Goal: Information Seeking & Learning: Learn about a topic

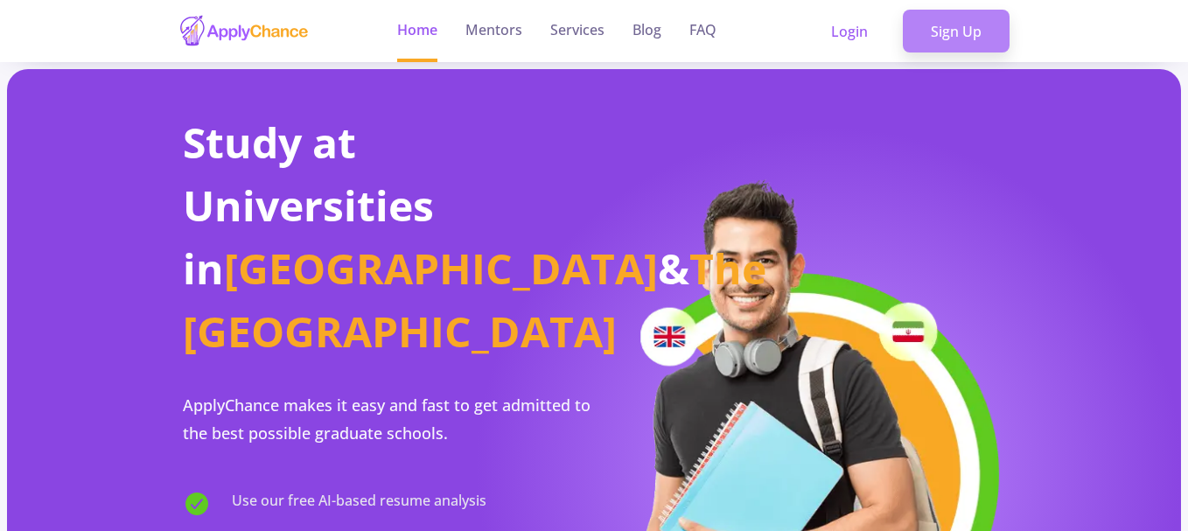
click at [967, 29] on link "Sign Up" at bounding box center [956, 32] width 107 height 44
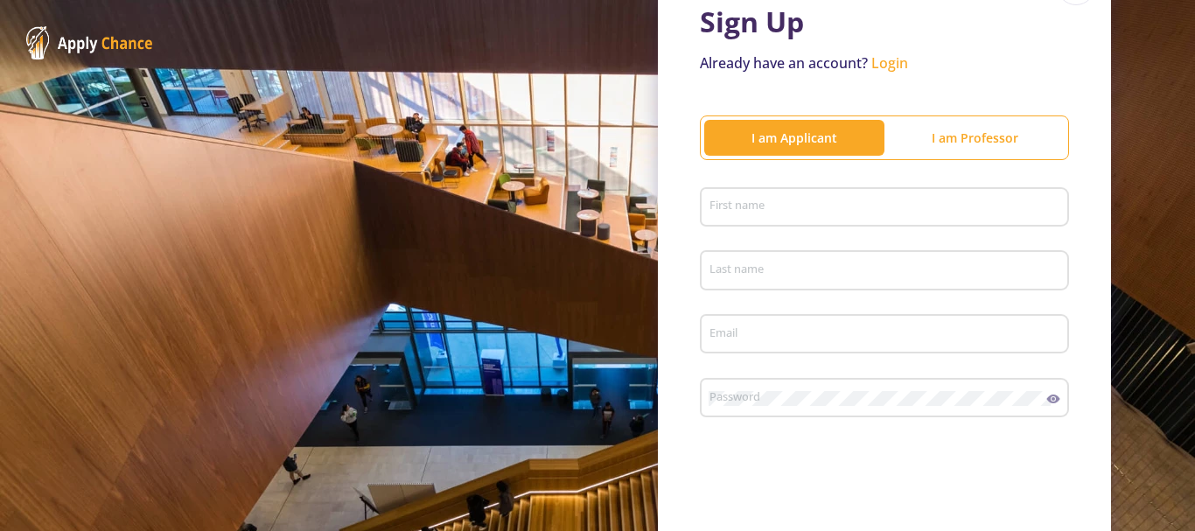
scroll to position [62, 0]
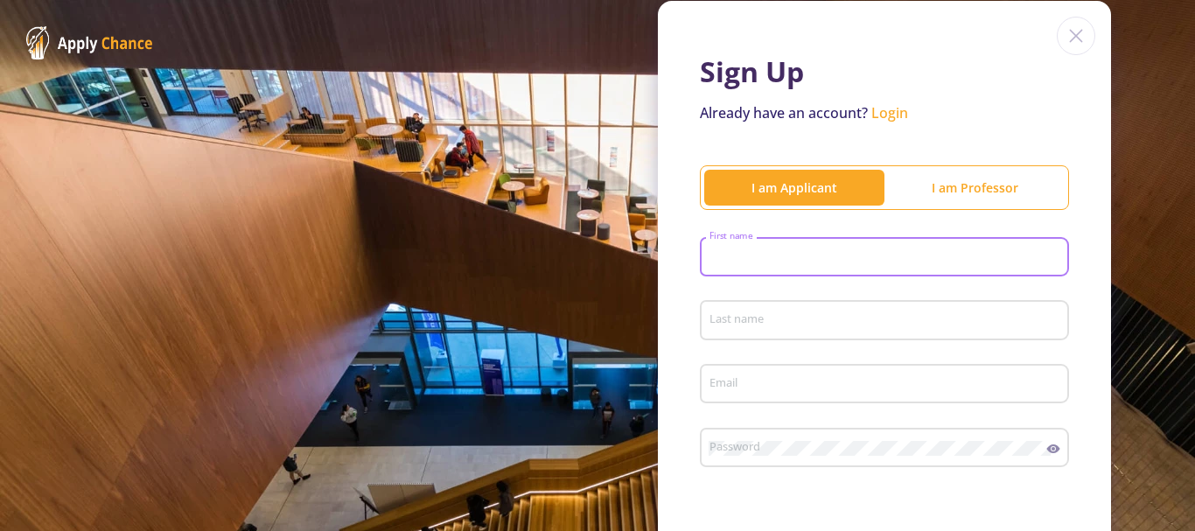
click at [847, 255] on input "First name" at bounding box center [886, 258] width 357 height 16
type input "Afshin"
click at [834, 309] on div "Last name" at bounding box center [884, 316] width 352 height 45
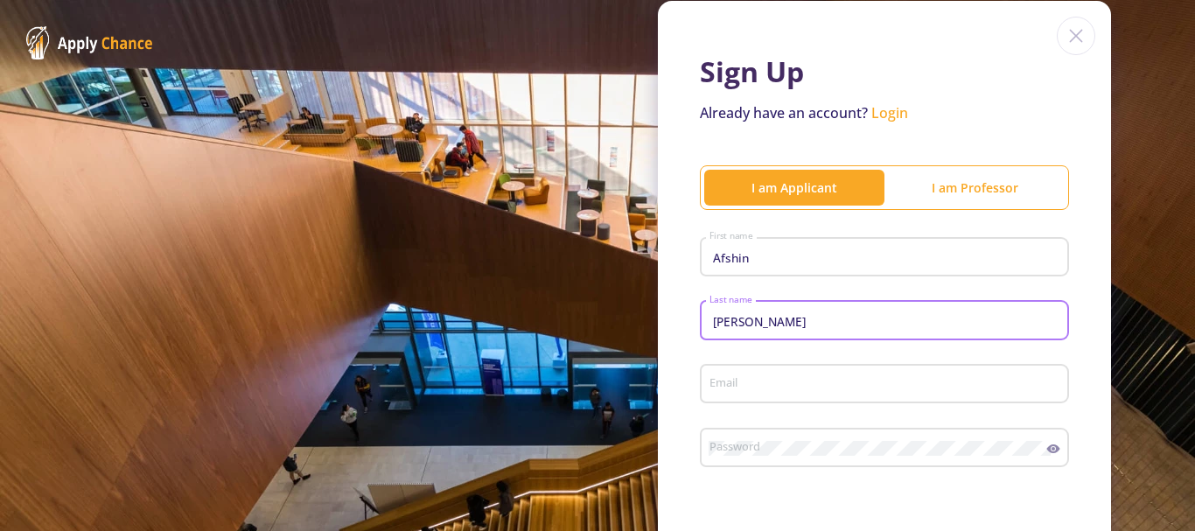
type input "[PERSON_NAME]"
click at [821, 384] on input "Email" at bounding box center [886, 385] width 357 height 16
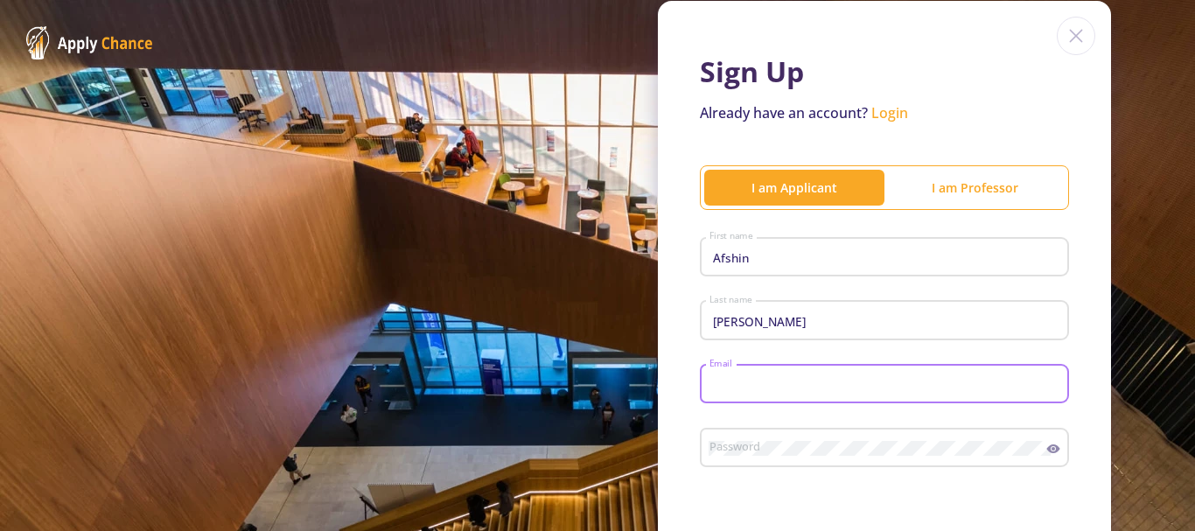
type input "[EMAIL_ADDRESS][PERSON_NAME][DOMAIN_NAME]"
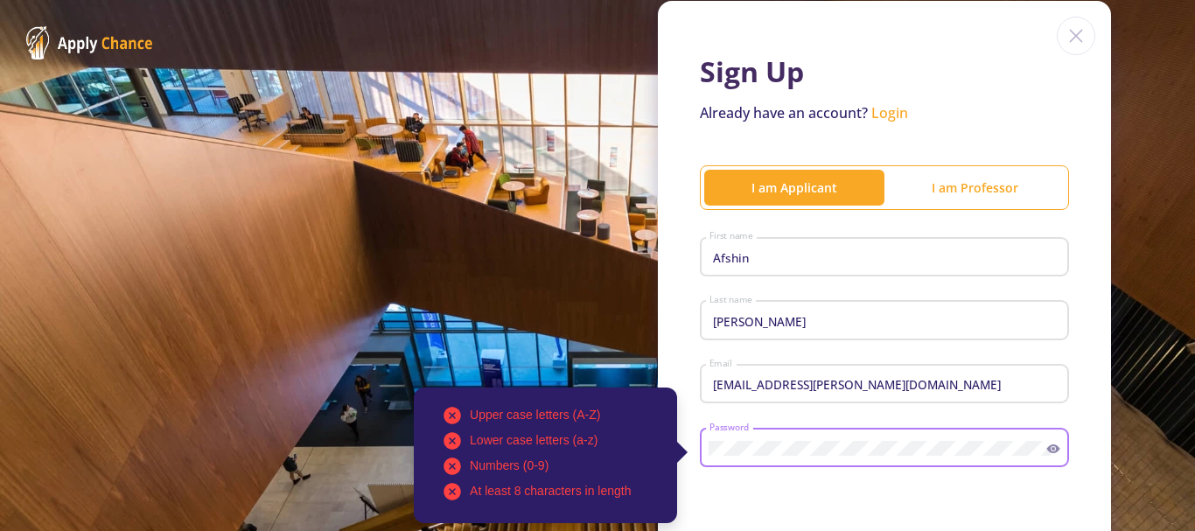
click at [700, 447] on div "Upper case letters (A-Z) Lower case letters (a-z) Numbers (0-9) At least 8 char…" at bounding box center [884, 444] width 369 height 45
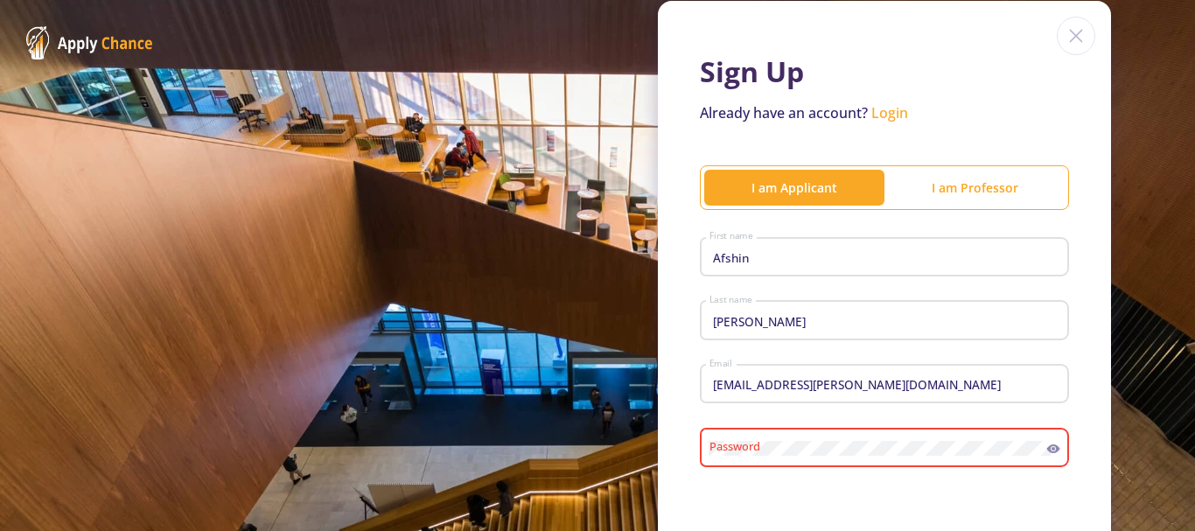
click at [1182, 487] on div "Sign Up Already have an account? Login I am Applicant I am Professor [PERSON_NA…" at bounding box center [597, 365] width 1195 height 855
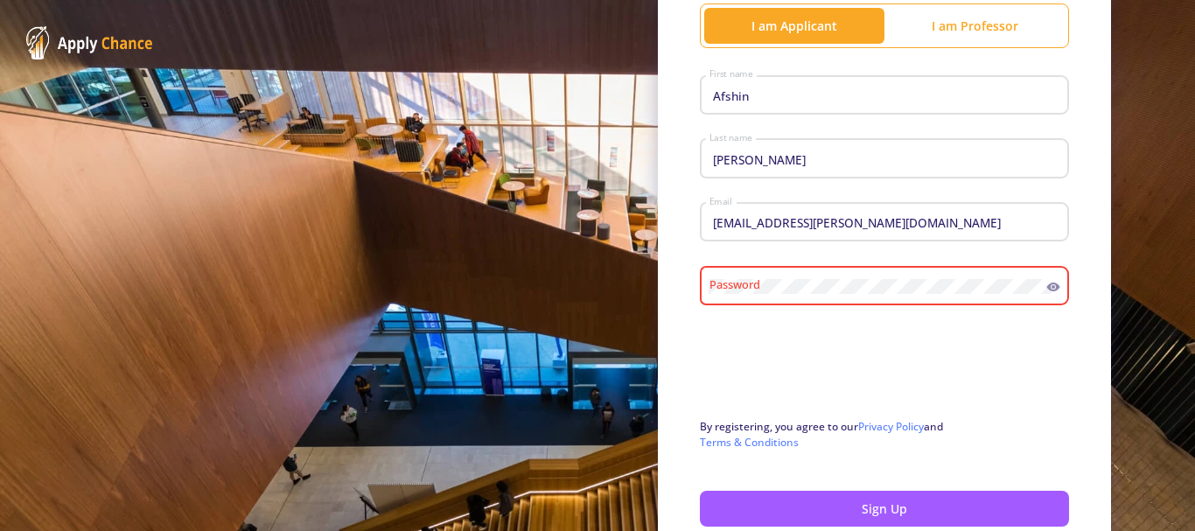
scroll to position [237, 0]
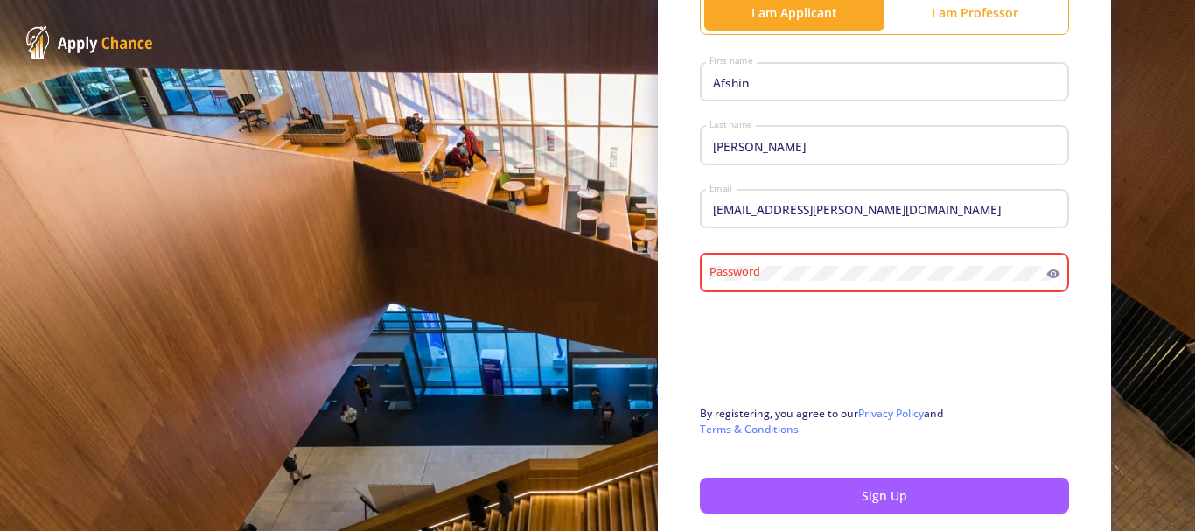
click at [1050, 276] on icon at bounding box center [1053, 273] width 13 height 9
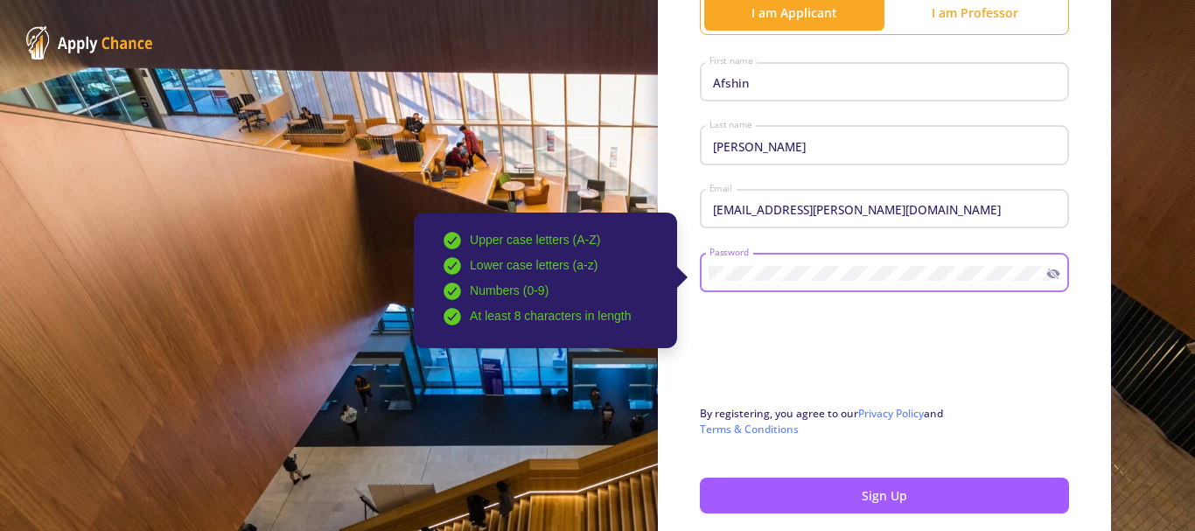
click at [708, 283] on div "Upper case letters (A-Z) Lower case letters (a-z) Numbers (0-9) At least 8 char…" at bounding box center [877, 269] width 338 height 45
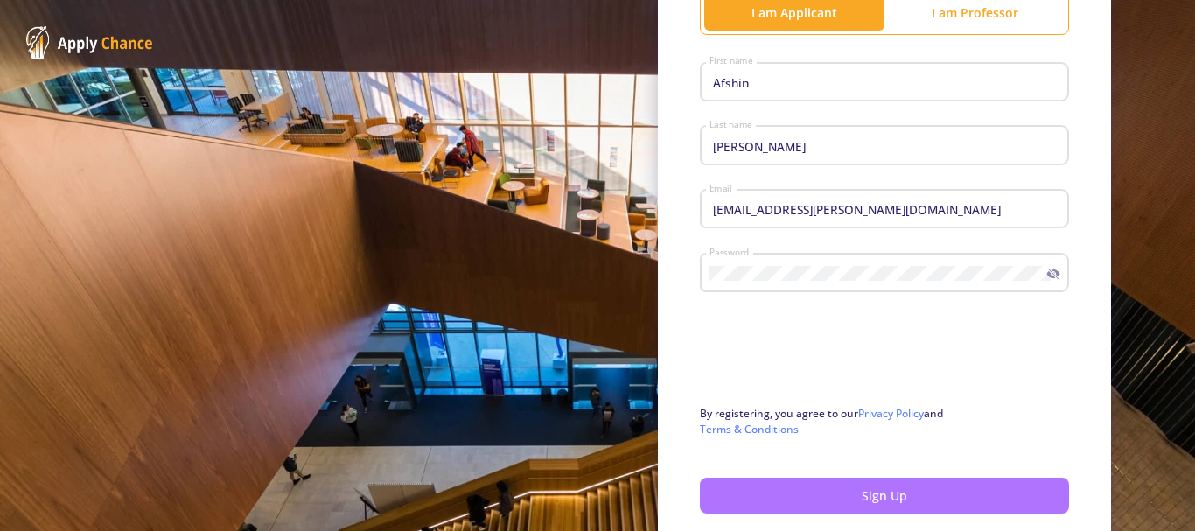
click at [861, 507] on button "Sign Up" at bounding box center [884, 496] width 369 height 36
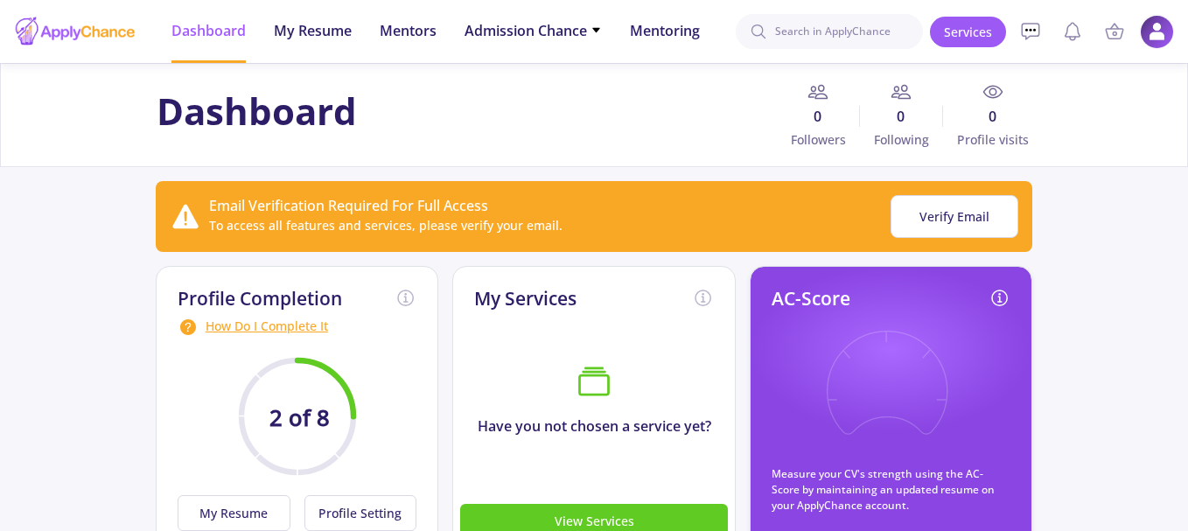
click at [1155, 24] on img at bounding box center [1157, 32] width 34 height 34
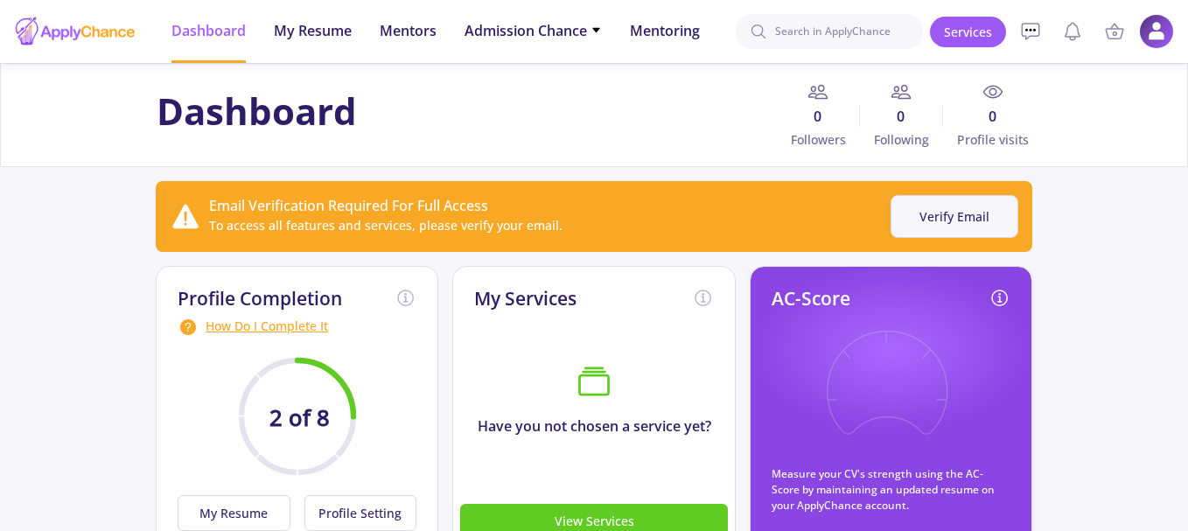
click at [959, 216] on button "Verify Email" at bounding box center [954, 216] width 128 height 43
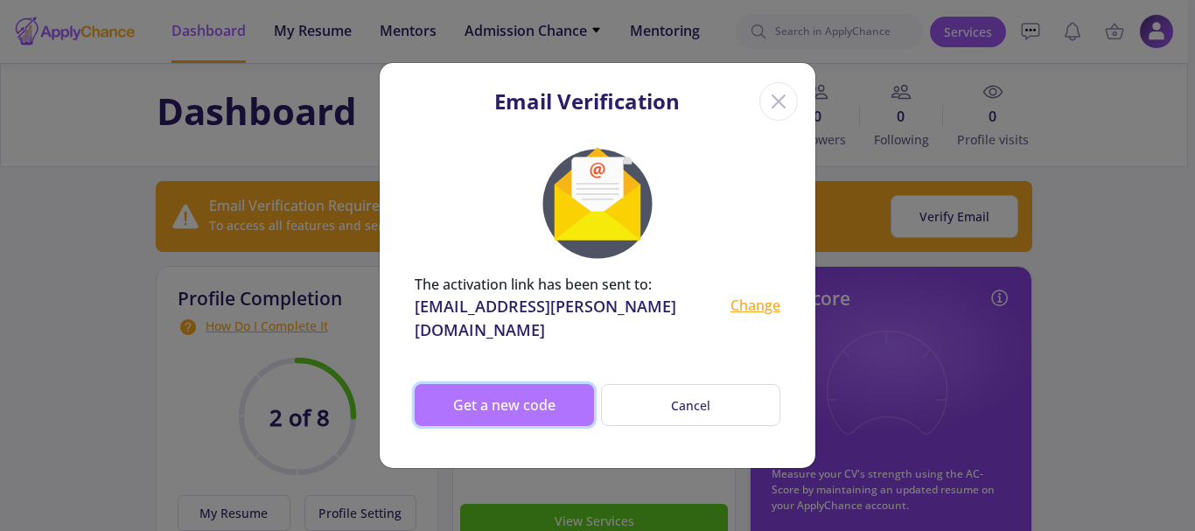
click at [502, 401] on button "Get a new code" at bounding box center [504, 405] width 179 height 42
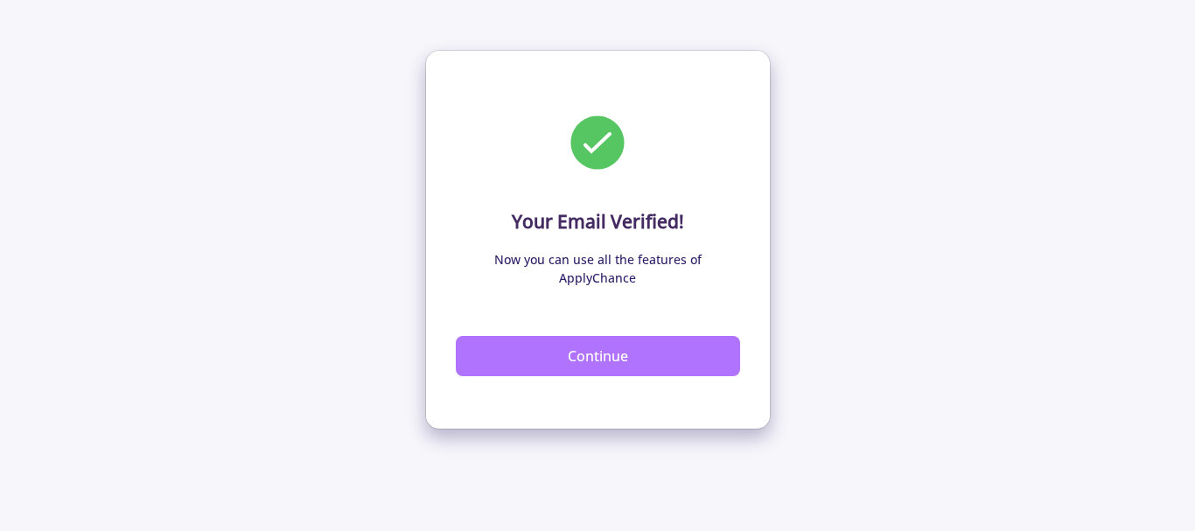
click at [599, 336] on button "Continue" at bounding box center [598, 356] width 284 height 40
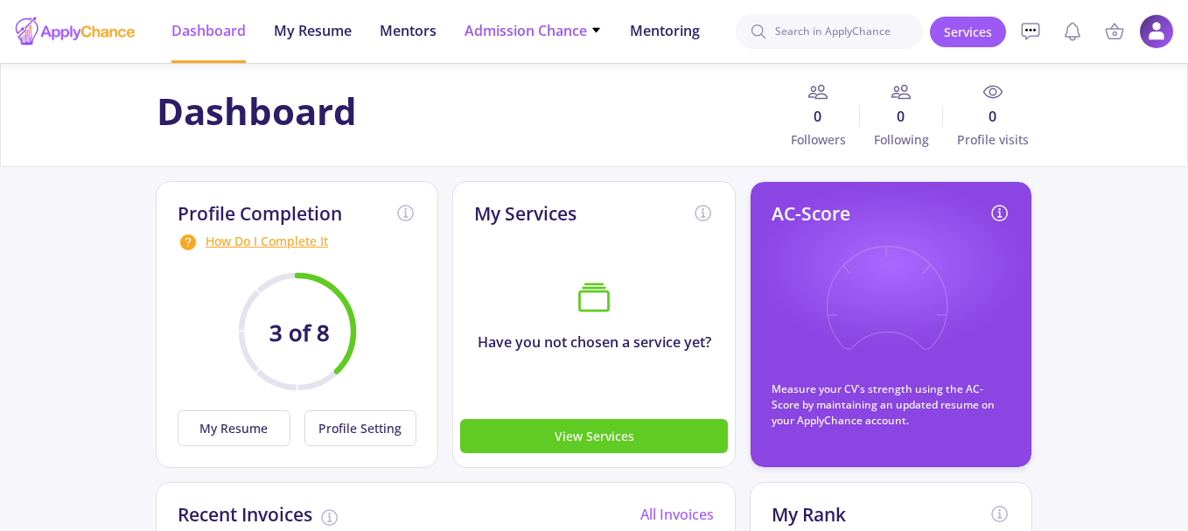
click at [585, 26] on span "Admission Chance" at bounding box center [532, 30] width 137 height 21
click at [590, 29] on span "Admission Chance" at bounding box center [532, 30] width 137 height 21
click at [408, 31] on span "Mentors" at bounding box center [408, 30] width 57 height 21
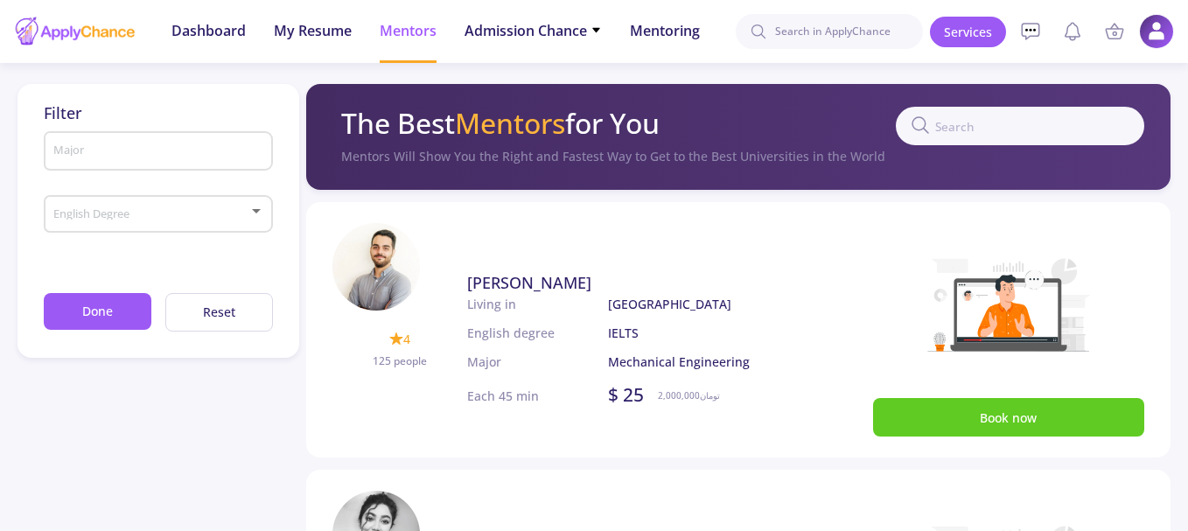
click at [223, 201] on div "English Degree" at bounding box center [158, 211] width 212 height 44
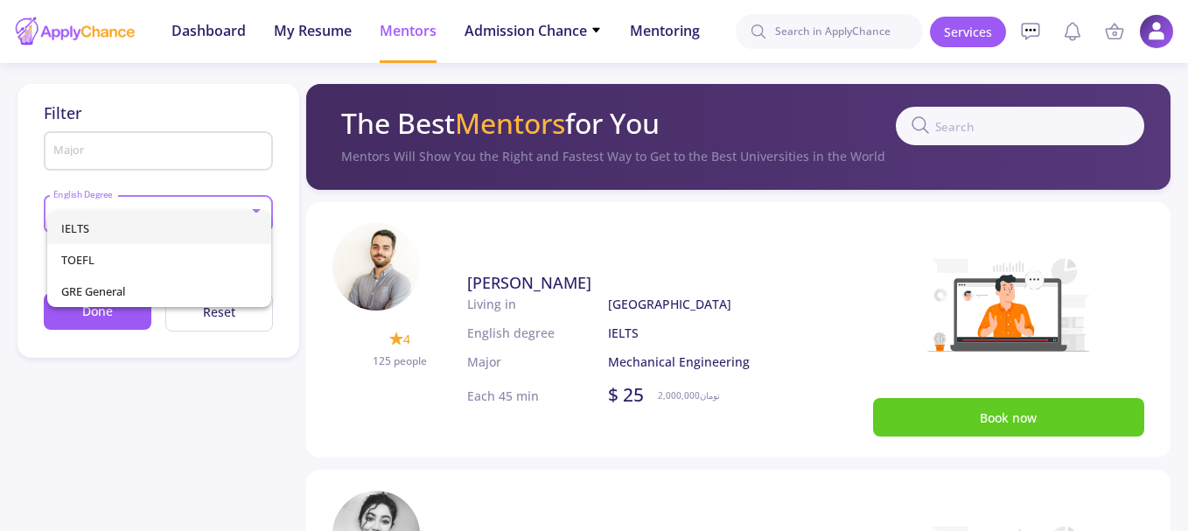
click at [193, 100] on div at bounding box center [594, 265] width 1188 height 531
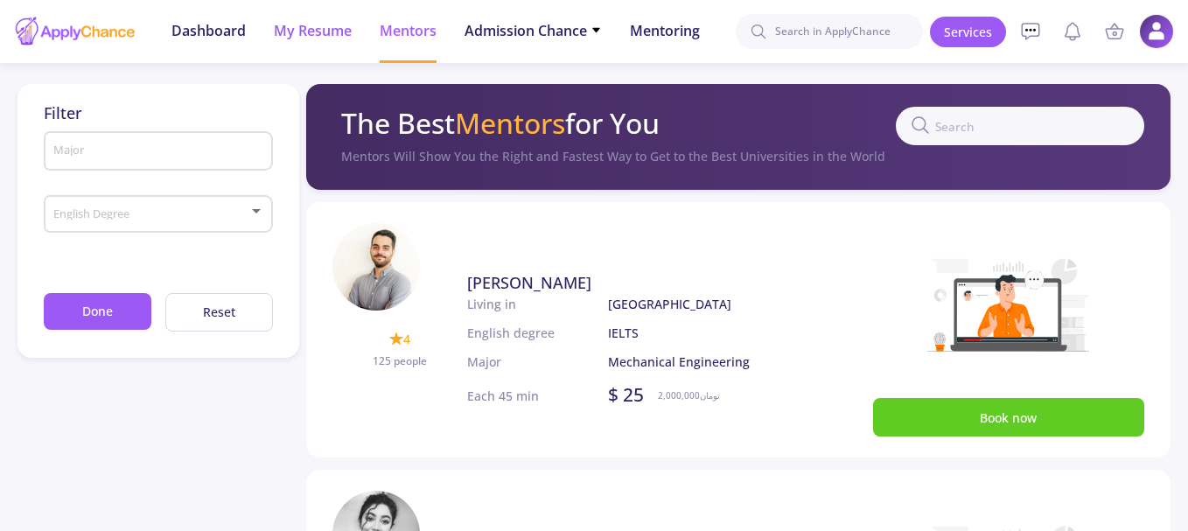
click at [299, 27] on span "My Resume" at bounding box center [313, 30] width 78 height 21
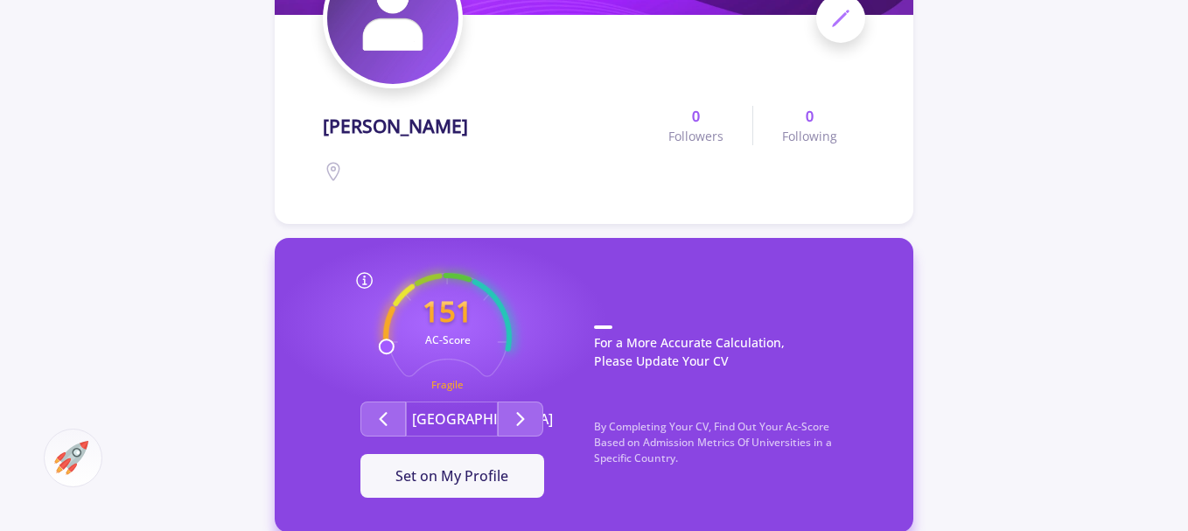
scroll to position [350, 0]
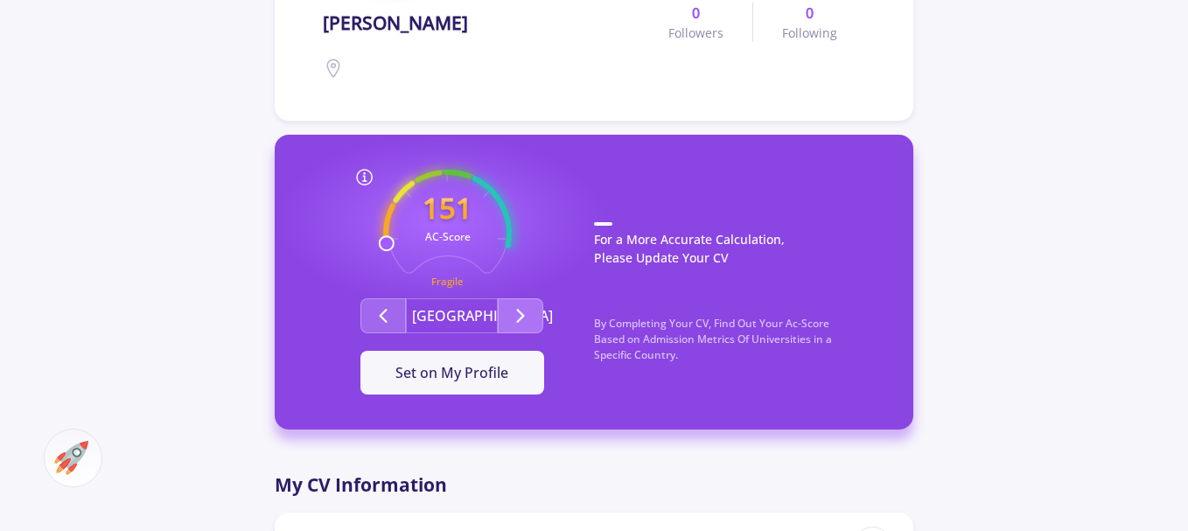
click at [514, 309] on icon "Second group" at bounding box center [520, 315] width 21 height 21
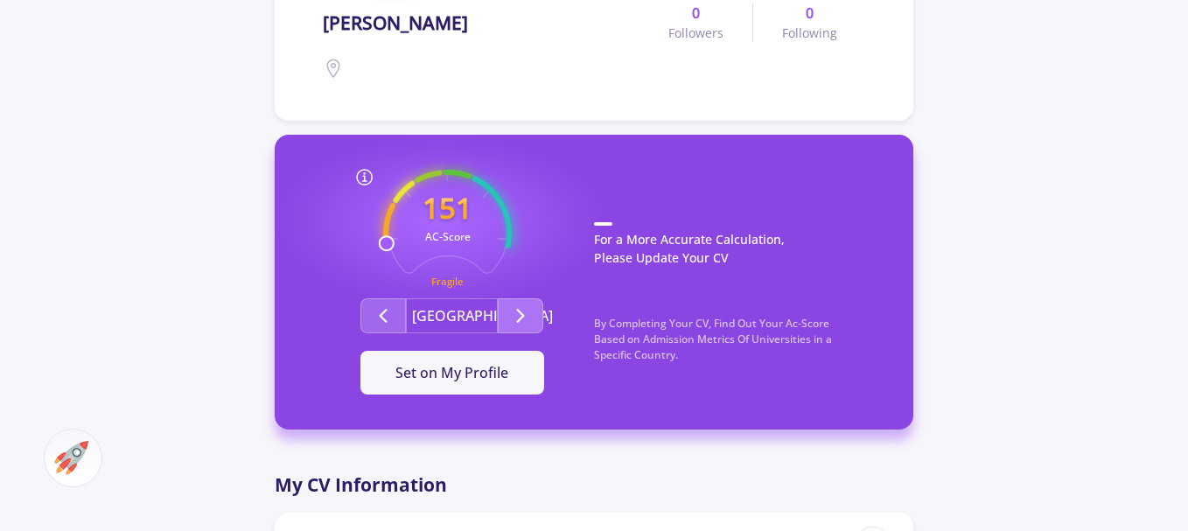
click at [514, 309] on icon "Second group" at bounding box center [520, 315] width 21 height 21
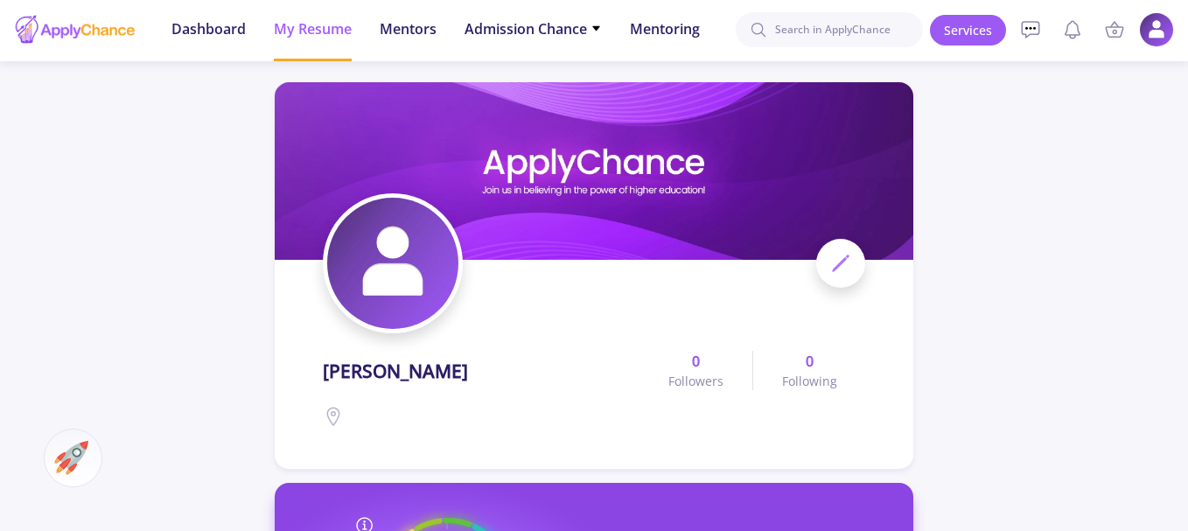
scroll to position [0, 0]
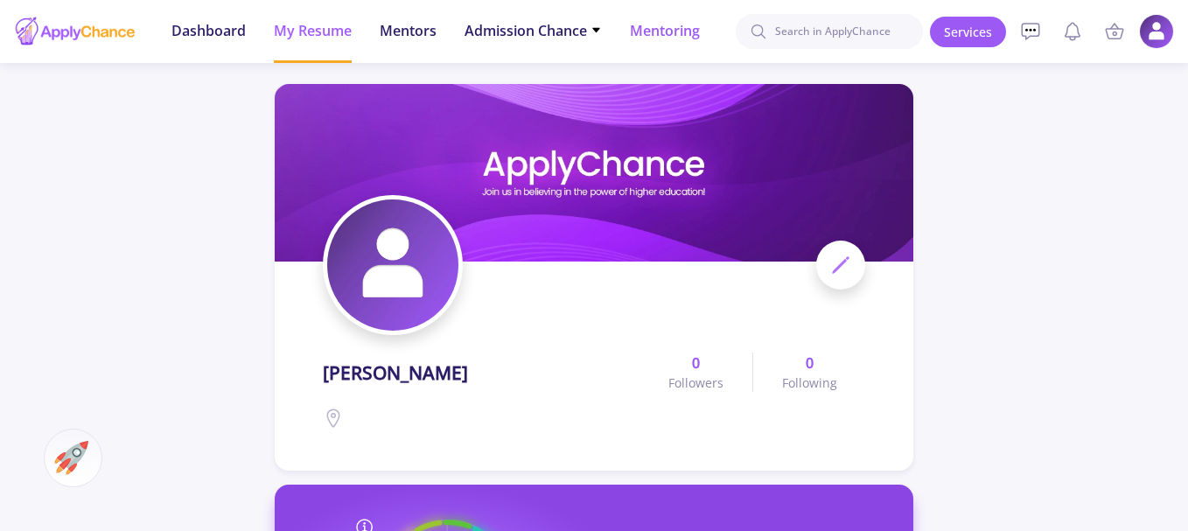
click at [653, 33] on span "Mentoring" at bounding box center [665, 30] width 70 height 21
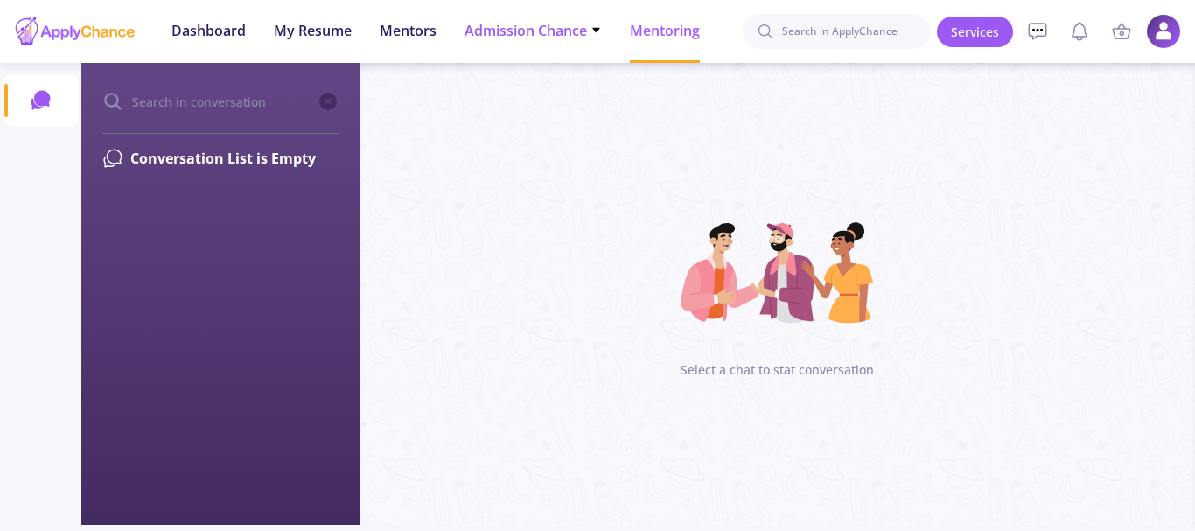
click at [575, 24] on span "Admission Chance" at bounding box center [532, 30] width 137 height 21
click at [576, 123] on link "Only My Chance of Admission" at bounding box center [567, 123] width 206 height 32
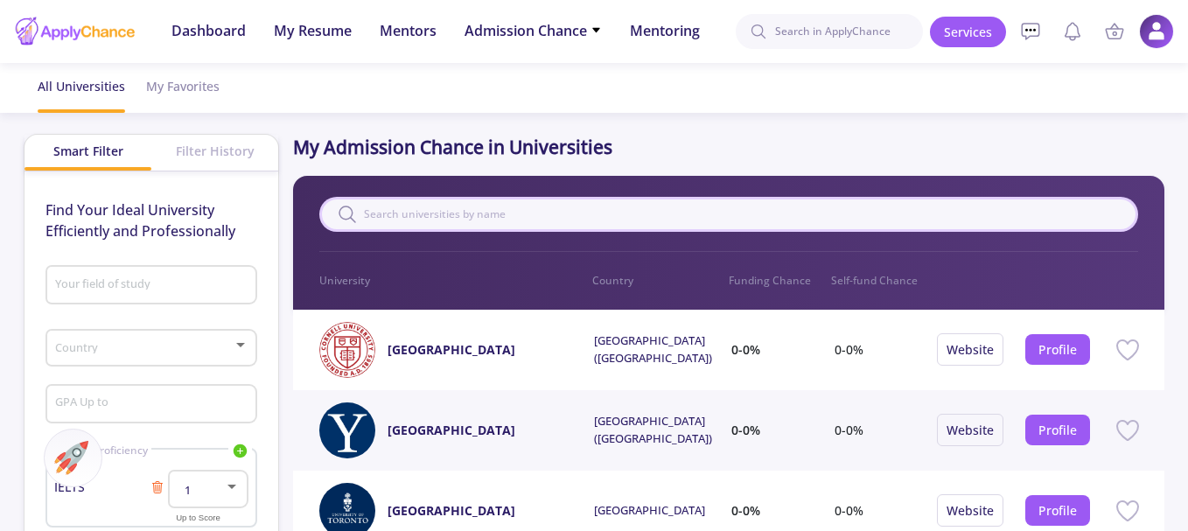
click at [428, 215] on input "text" at bounding box center [728, 214] width 819 height 35
click at [310, 38] on span "My Resume" at bounding box center [313, 30] width 78 height 21
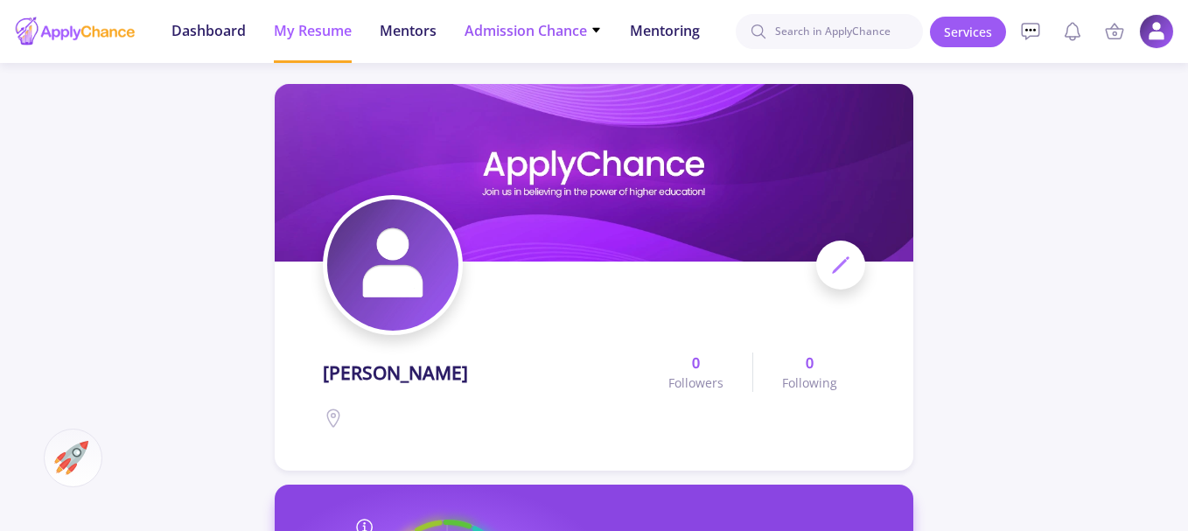
click at [549, 24] on span "Admission Chance" at bounding box center [532, 30] width 137 height 21
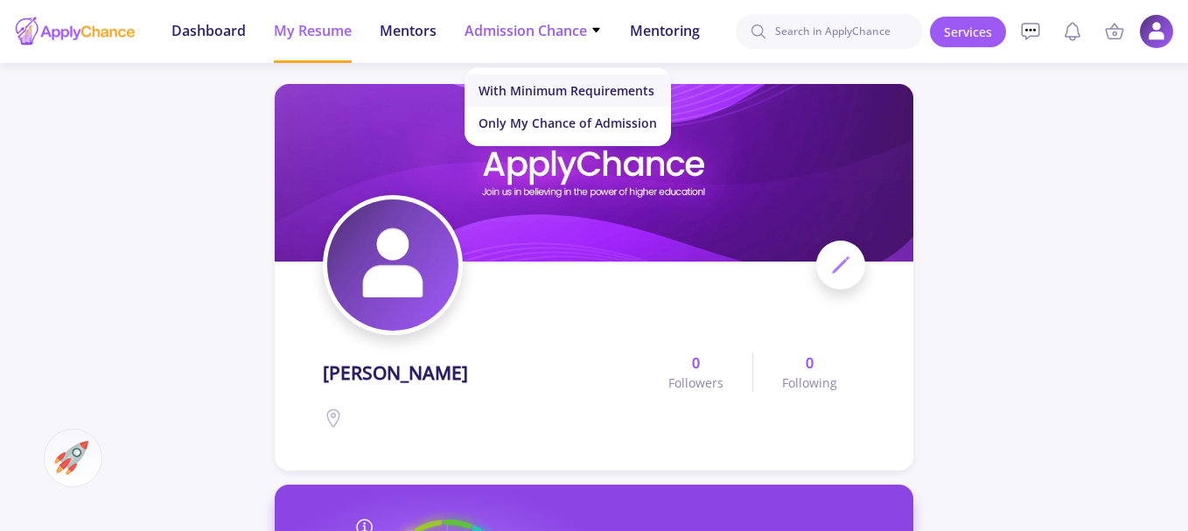
click at [576, 87] on link "With Minimum Requirements" at bounding box center [567, 90] width 206 height 32
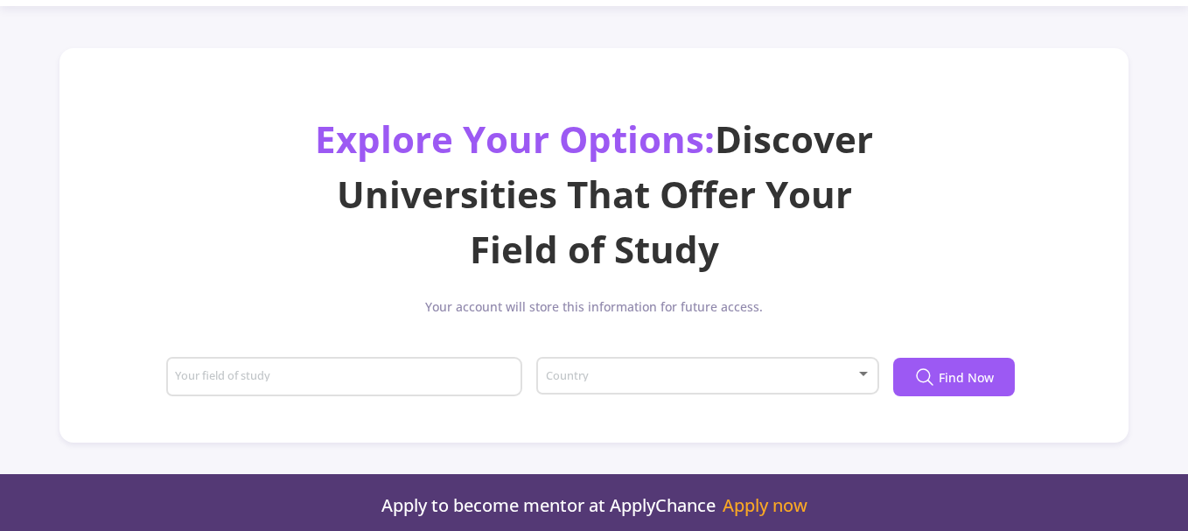
scroll to position [87, 0]
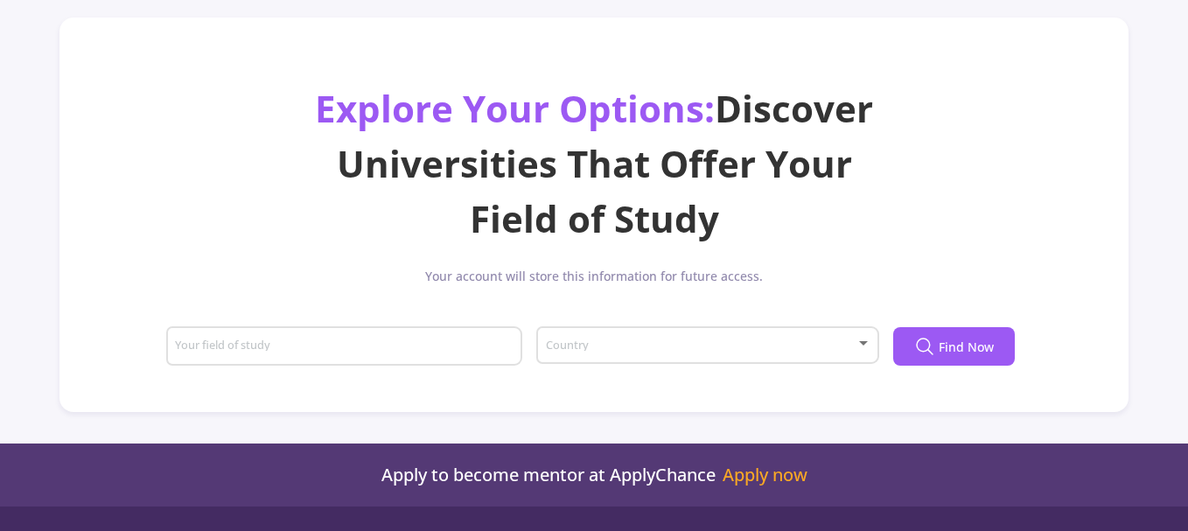
click at [709, 353] on div "Country" at bounding box center [708, 342] width 326 height 44
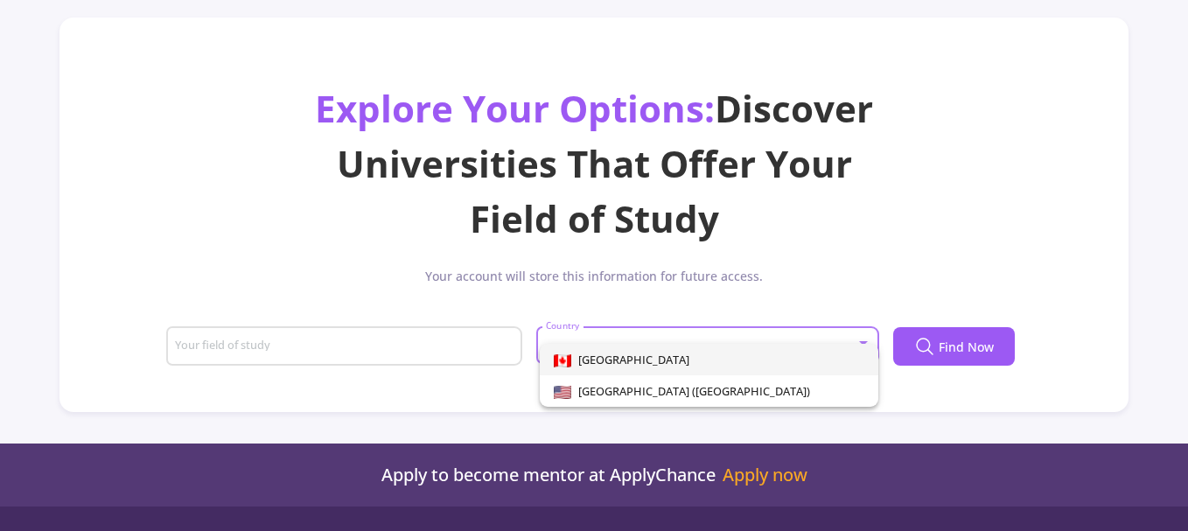
click at [1015, 388] on div at bounding box center [594, 265] width 1188 height 531
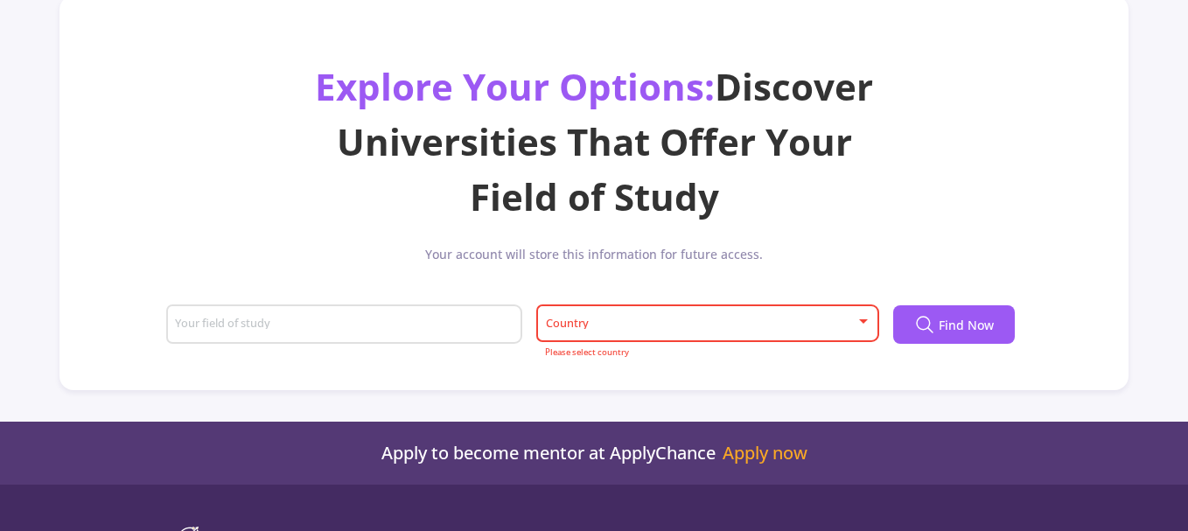
scroll to position [262, 0]
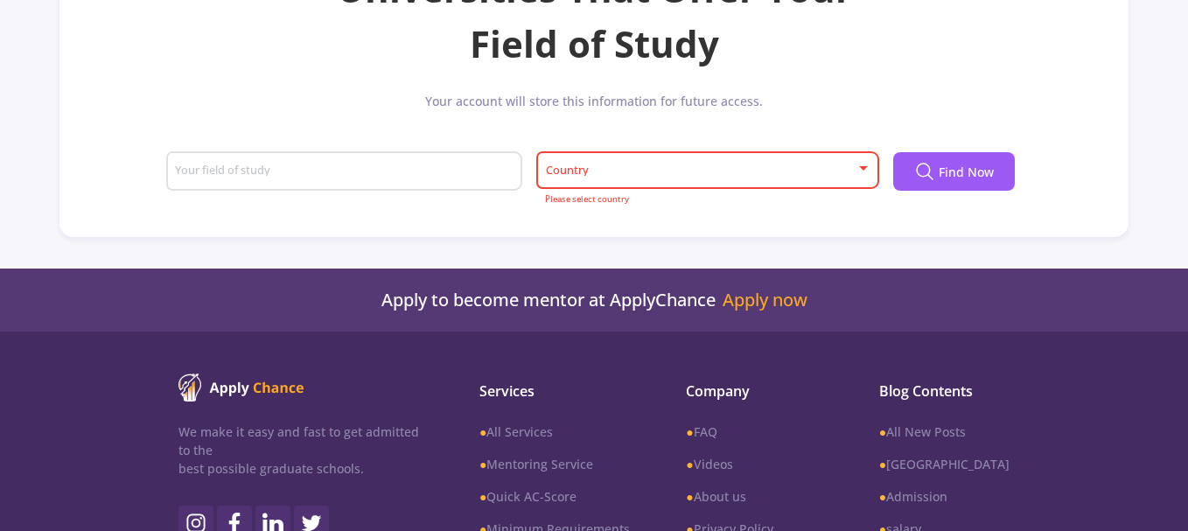
click at [829, 174] on span at bounding box center [702, 170] width 306 height 12
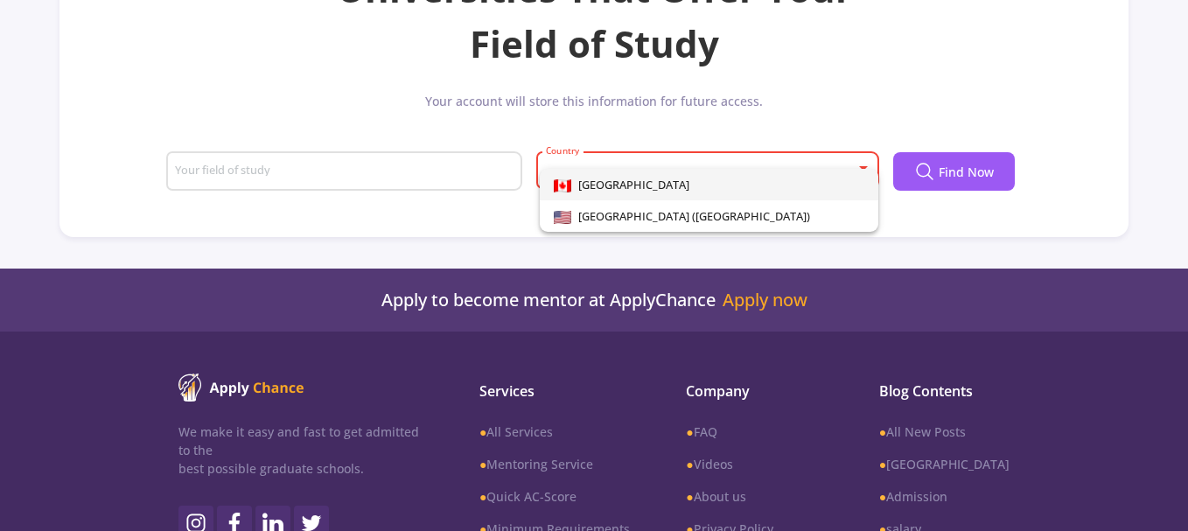
click at [270, 202] on div at bounding box center [594, 265] width 1188 height 531
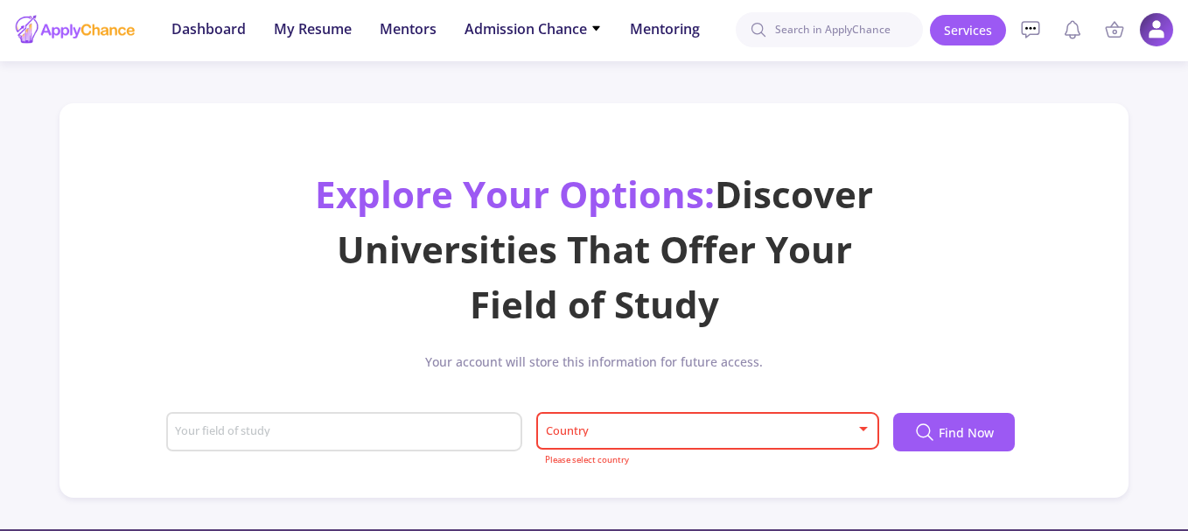
scroll to position [0, 0]
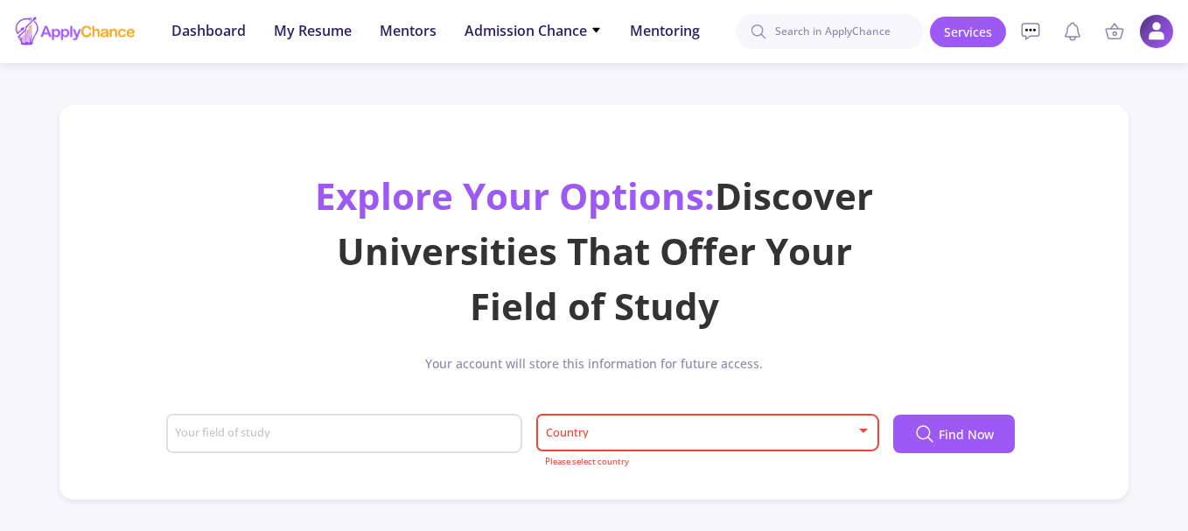
click at [297, 423] on div "Your field of study" at bounding box center [344, 430] width 340 height 45
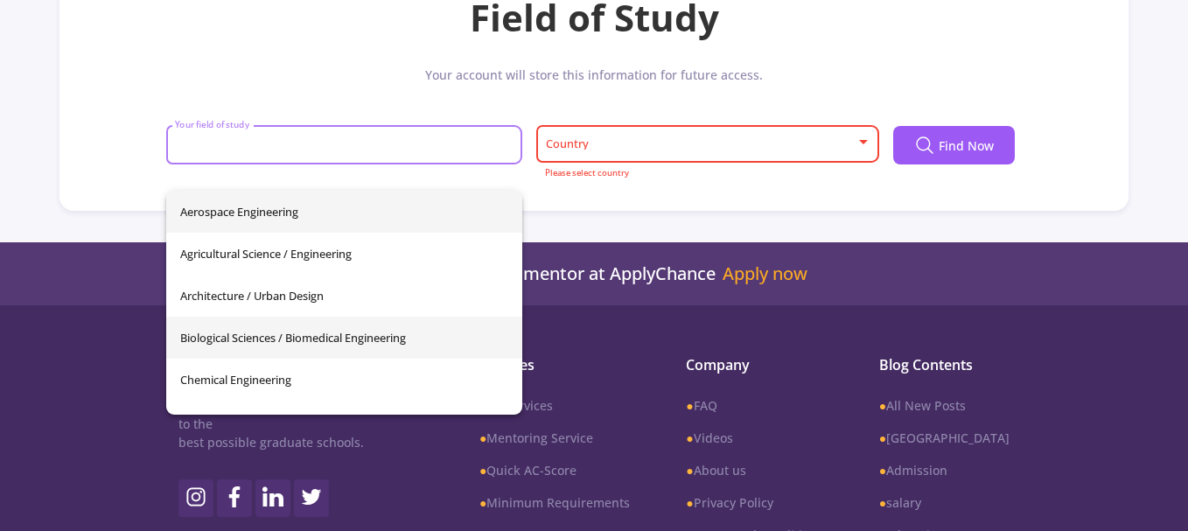
scroll to position [262, 0]
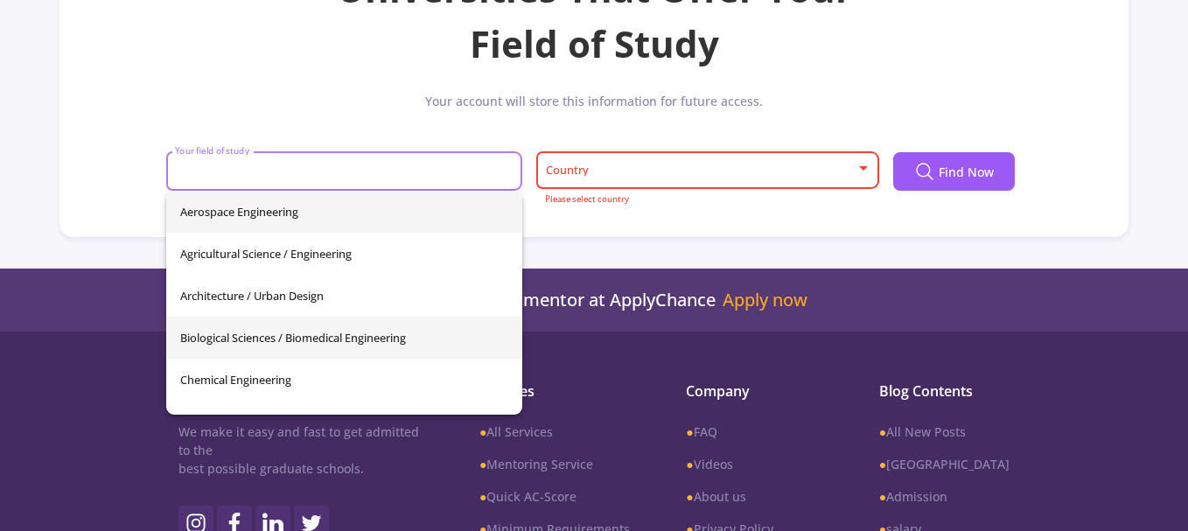
click at [259, 345] on span "Biological Sciences / Biomedical Engineering" at bounding box center [344, 338] width 329 height 42
type input "Biological Sciences / Biomedical Engineering"
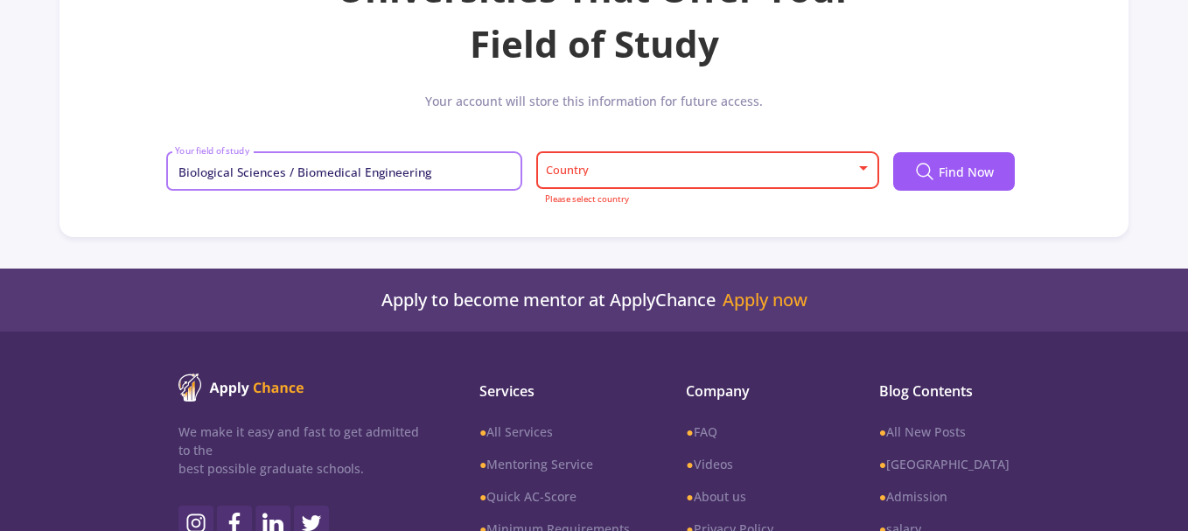
click at [791, 154] on div "Country" at bounding box center [708, 167] width 326 height 44
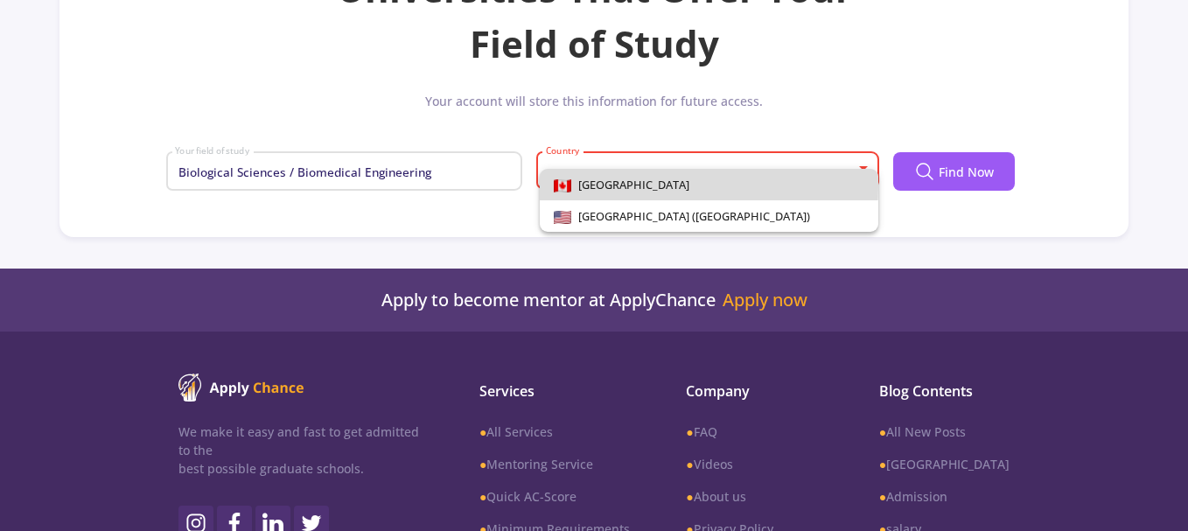
click at [611, 185] on span "[GEOGRAPHIC_DATA]" at bounding box center [630, 185] width 118 height 16
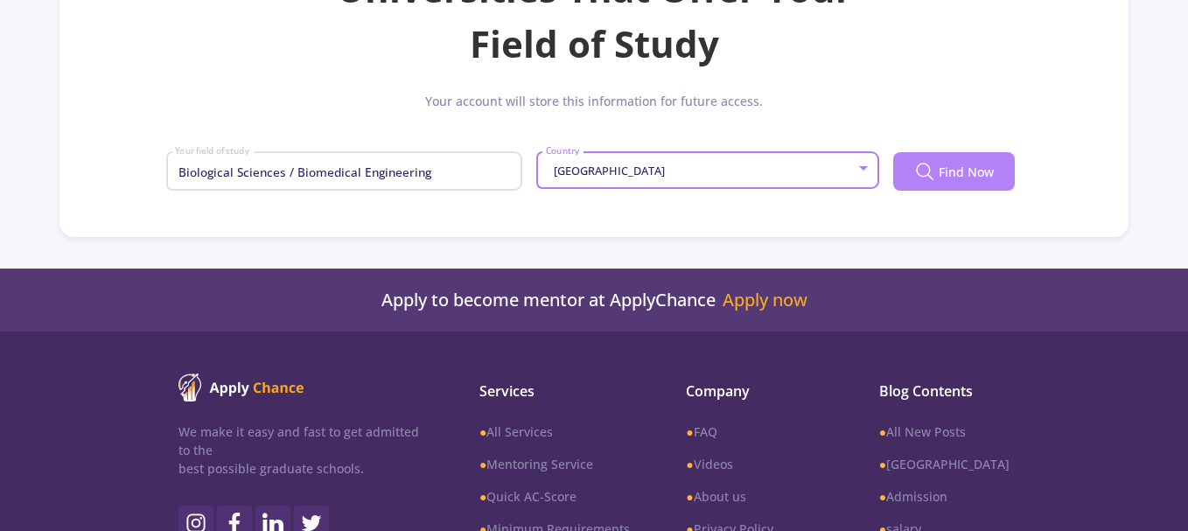
click at [938, 168] on button "Find Now" at bounding box center [954, 171] width 122 height 38
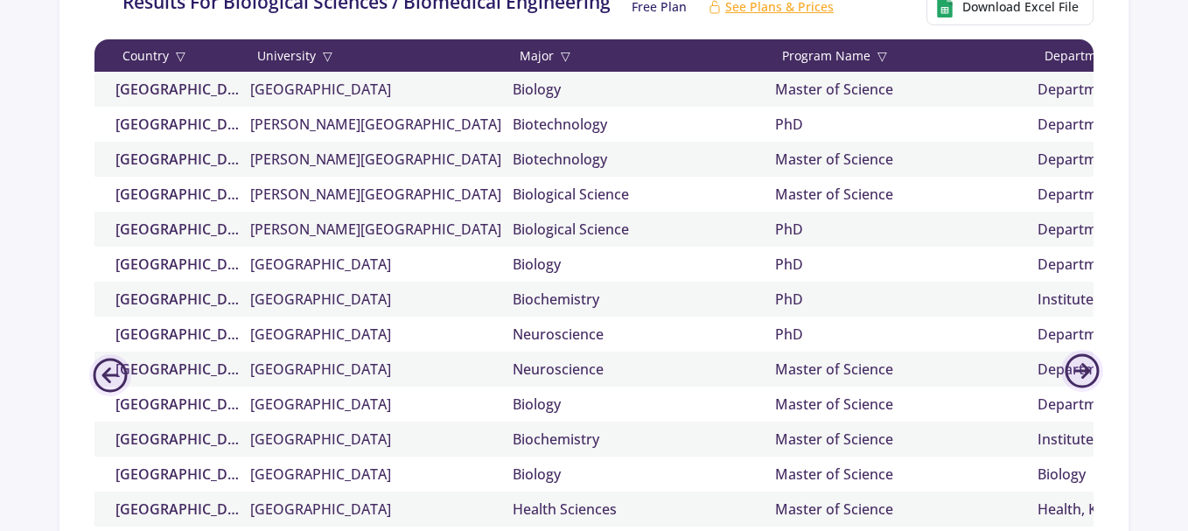
scroll to position [87, 0]
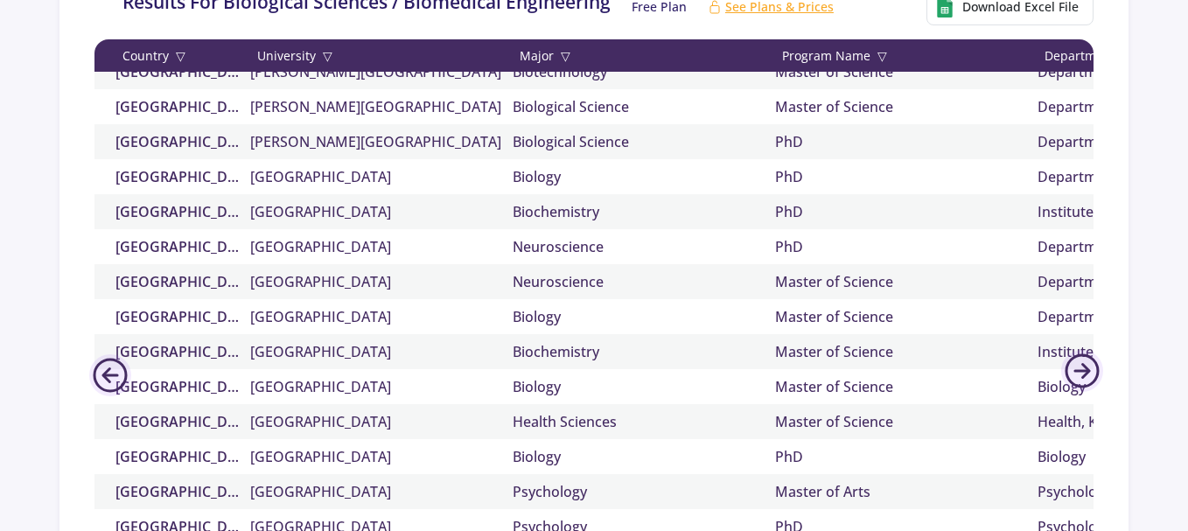
click at [1050, 376] on div "Biology" at bounding box center [1168, 386] width 262 height 21
click at [1074, 380] on icon at bounding box center [1082, 371] width 42 height 42
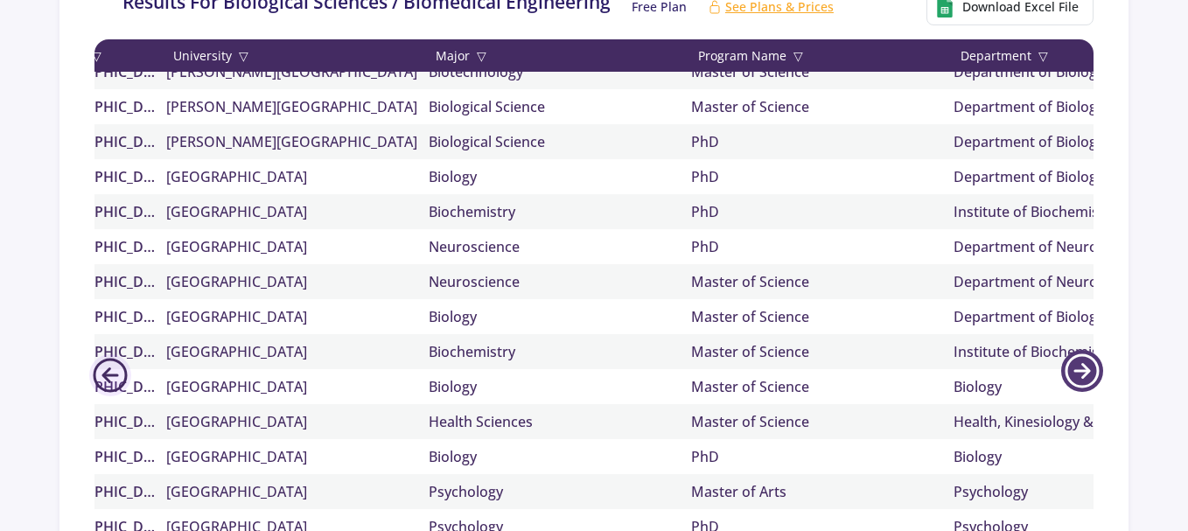
scroll to position [0, 87]
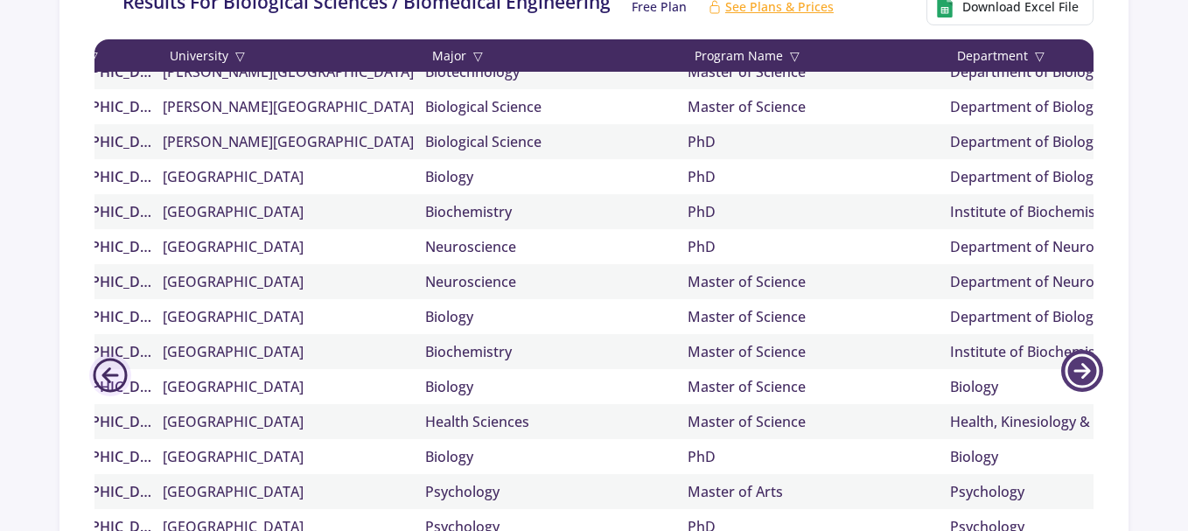
click at [1074, 380] on icon at bounding box center [1082, 371] width 42 height 42
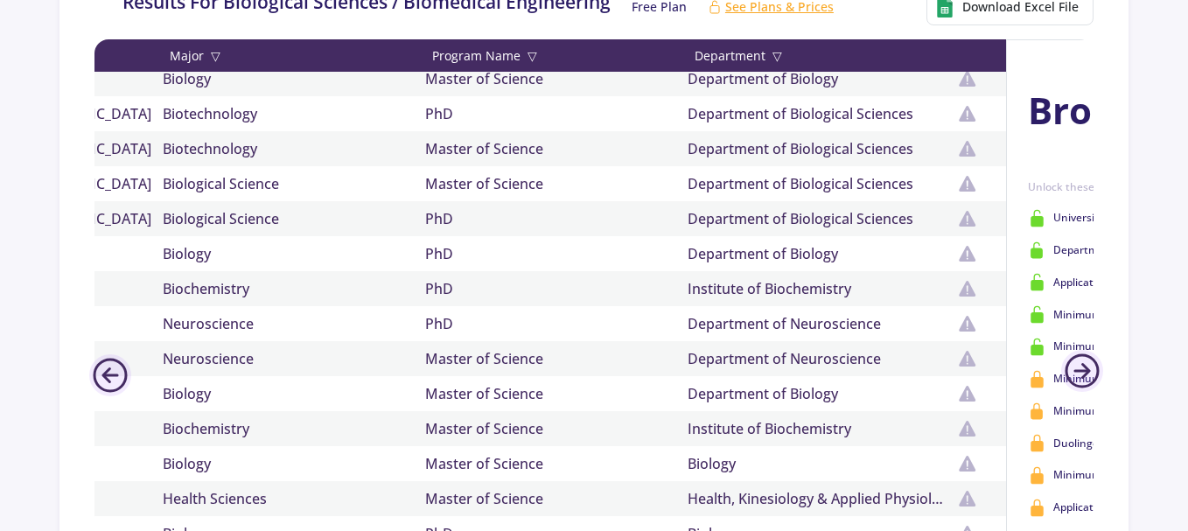
scroll to position [0, 0]
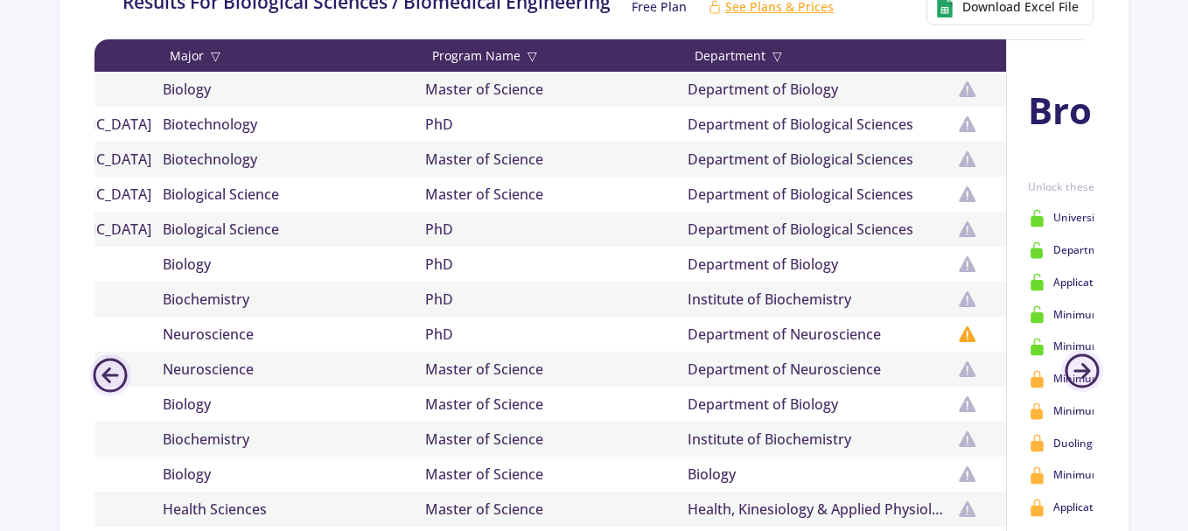
click at [975, 335] on icon at bounding box center [967, 334] width 17 height 16
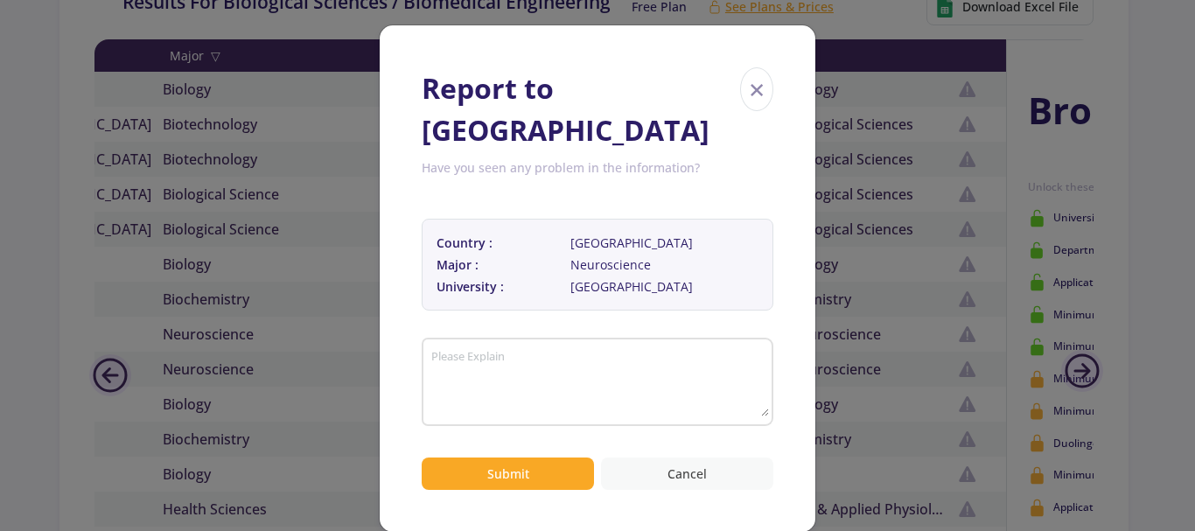
click at [672, 457] on button "Cancel" at bounding box center [687, 473] width 172 height 32
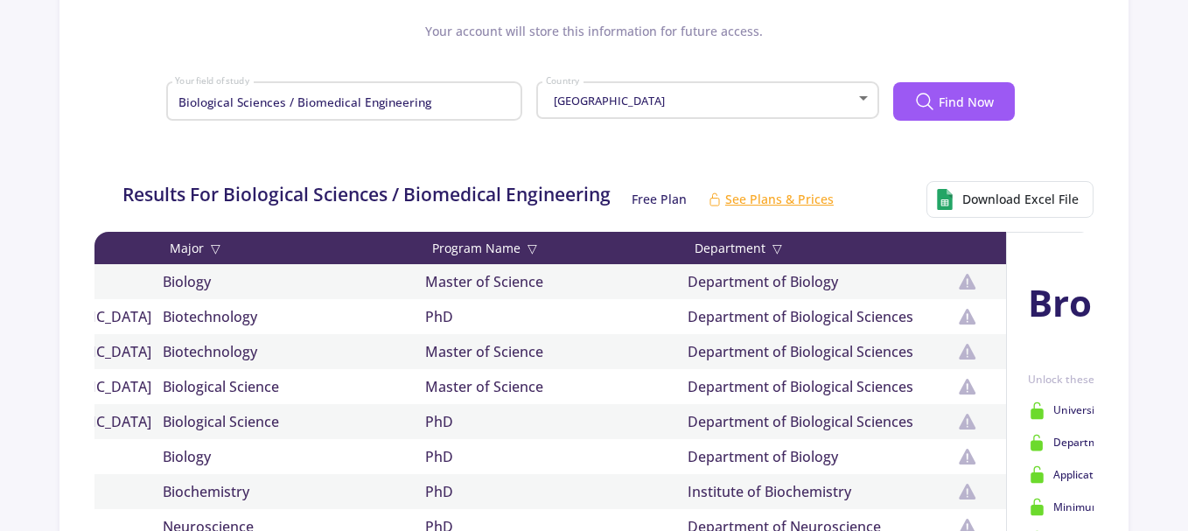
scroll to position [262, 0]
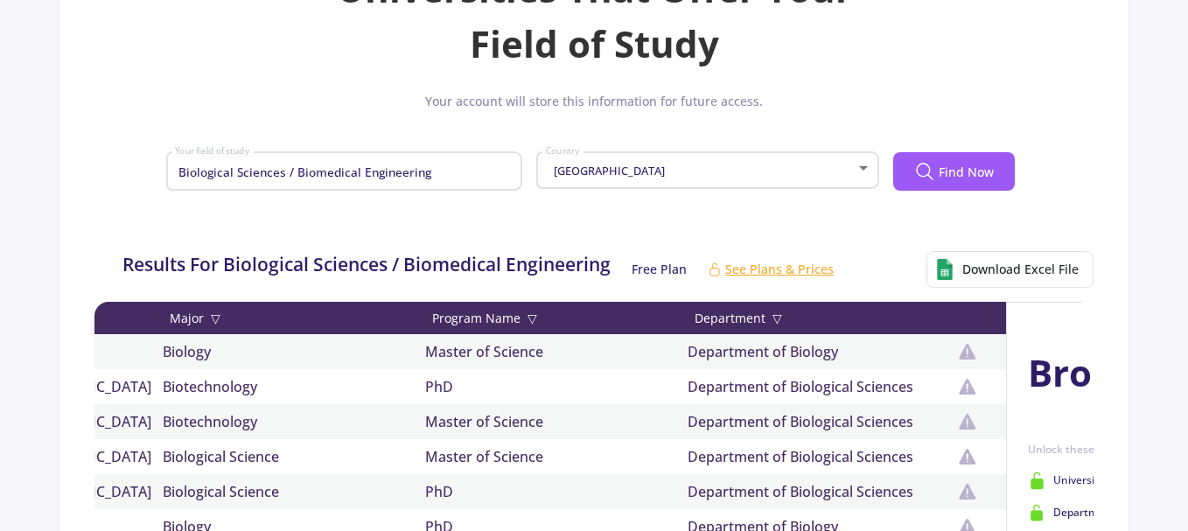
click at [864, 162] on div at bounding box center [863, 168] width 16 height 14
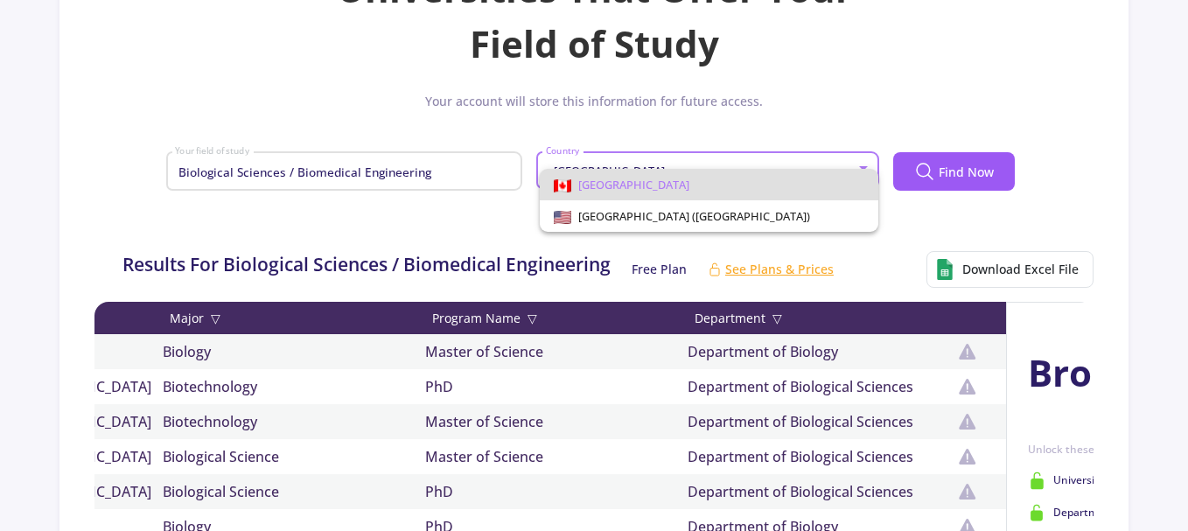
click at [864, 162] on div at bounding box center [594, 265] width 1188 height 531
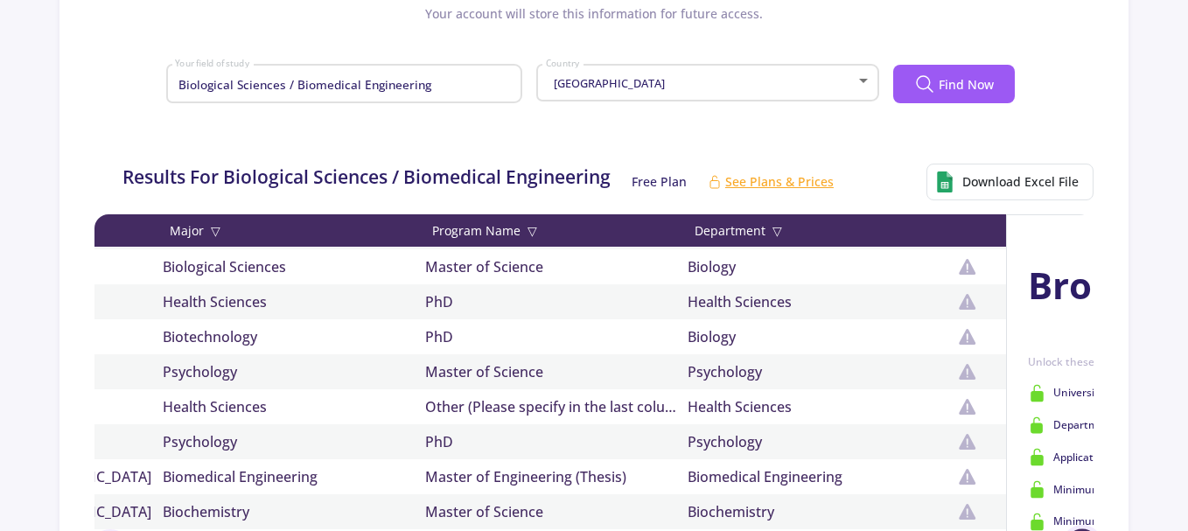
scroll to position [1169, 0]
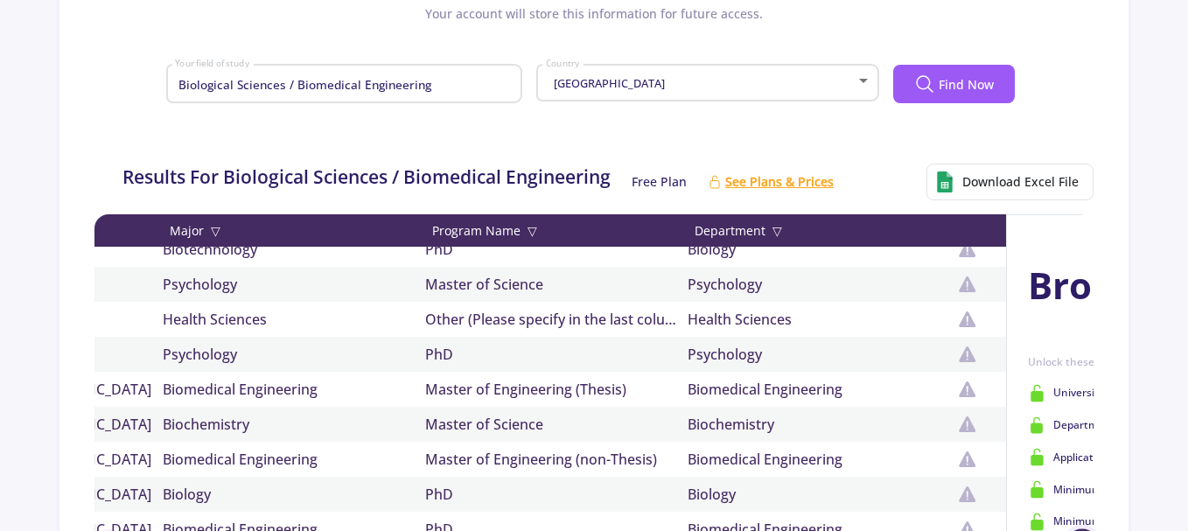
click at [778, 179] on span "See Plans & Prices" at bounding box center [779, 181] width 108 height 18
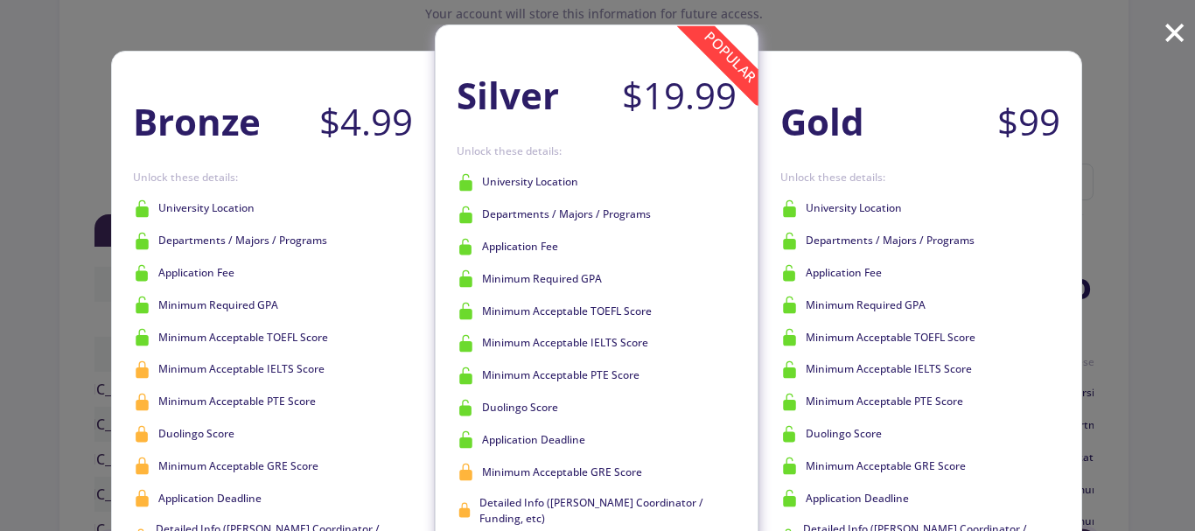
click at [1177, 41] on span "×" at bounding box center [1174, 31] width 24 height 57
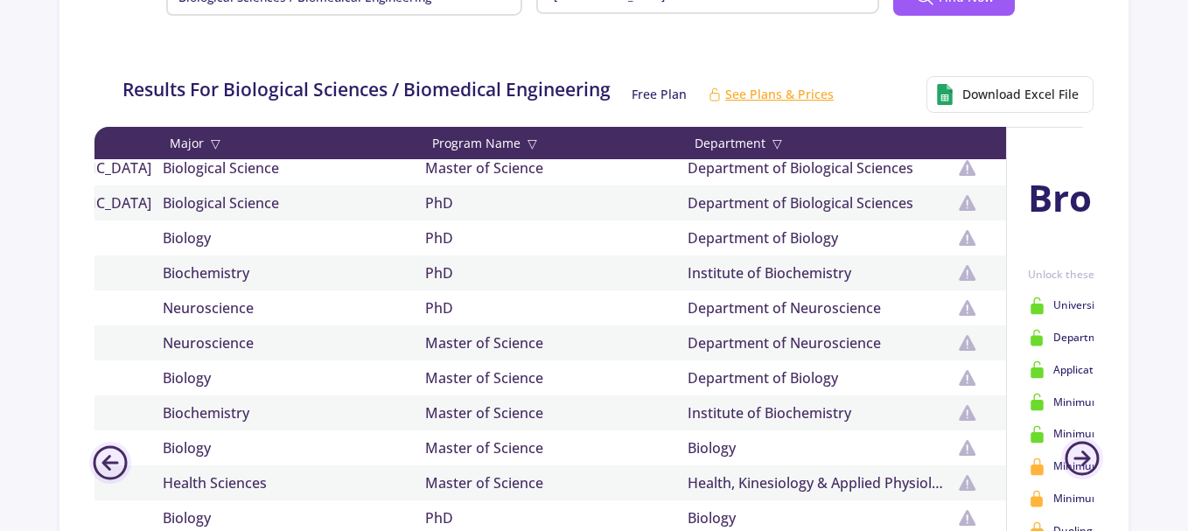
scroll to position [0, 0]
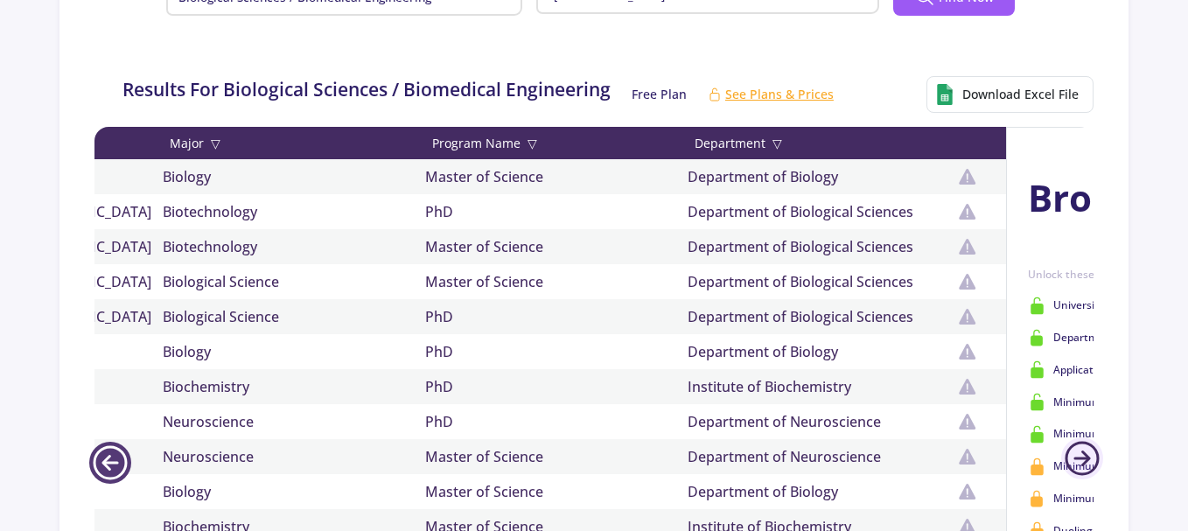
click at [117, 463] on line at bounding box center [110, 463] width 13 height 0
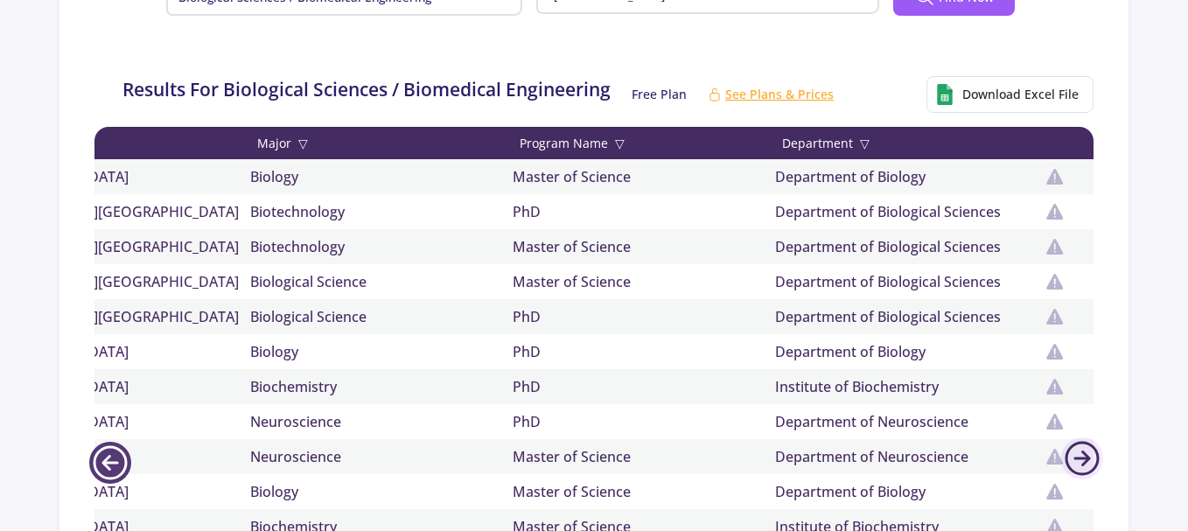
click at [117, 463] on line at bounding box center [110, 463] width 13 height 0
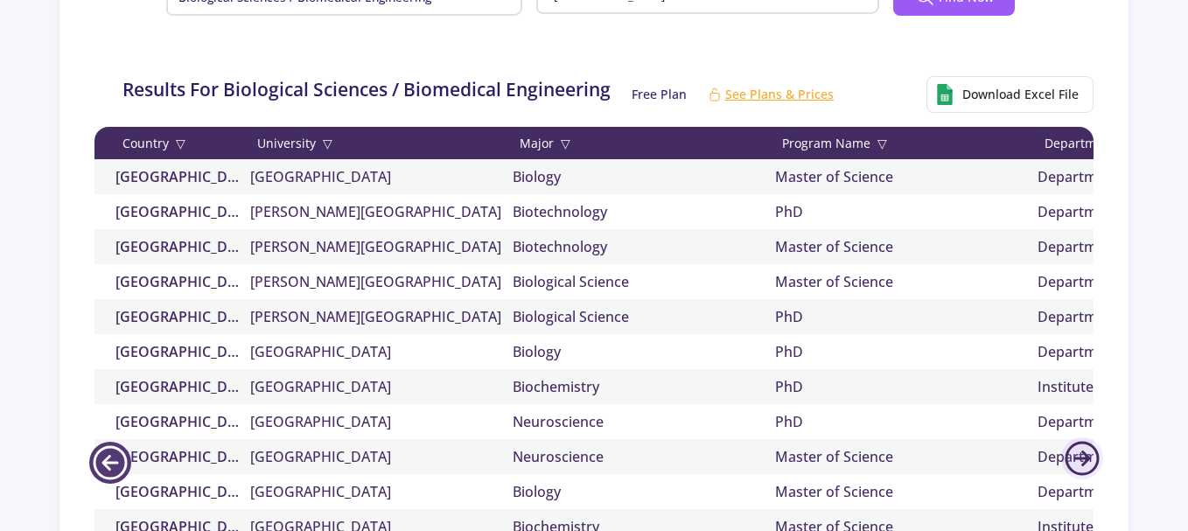
click at [117, 463] on line at bounding box center [110, 463] width 13 height 0
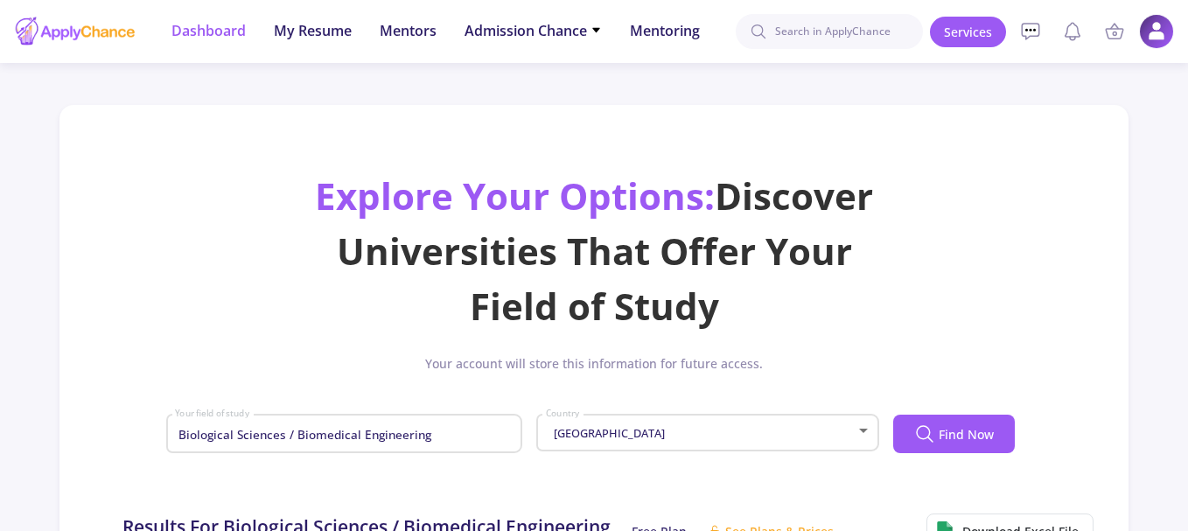
click at [206, 35] on span "Dashboard" at bounding box center [208, 30] width 74 height 21
click at [297, 32] on span "My Resume" at bounding box center [313, 30] width 78 height 21
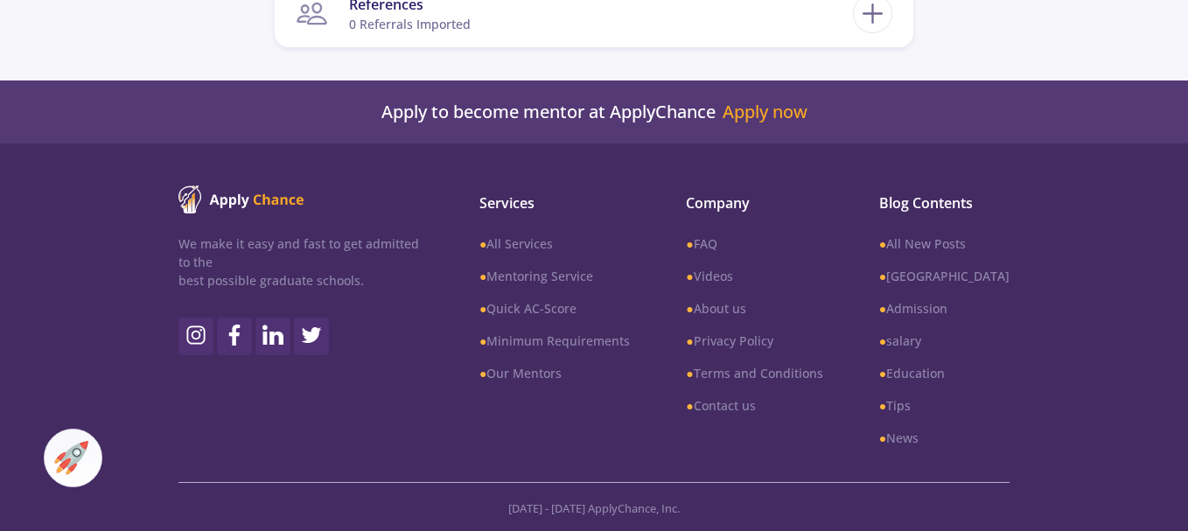
scroll to position [1671, 0]
